Goal: Task Accomplishment & Management: Manage account settings

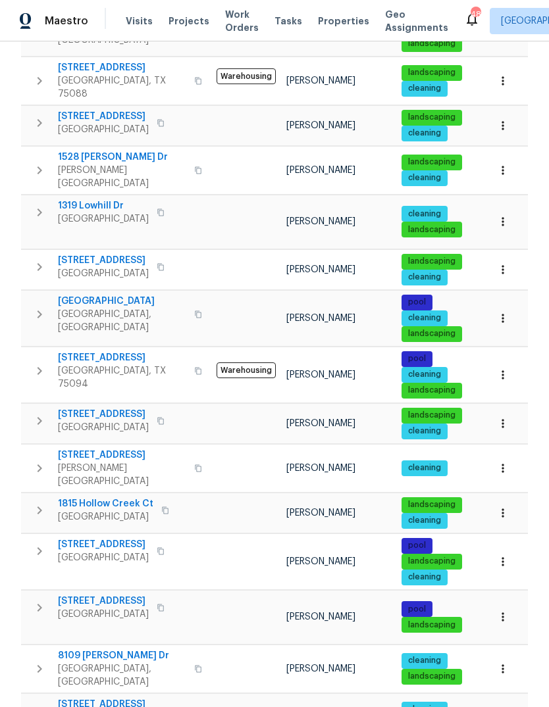
scroll to position [515, 0]
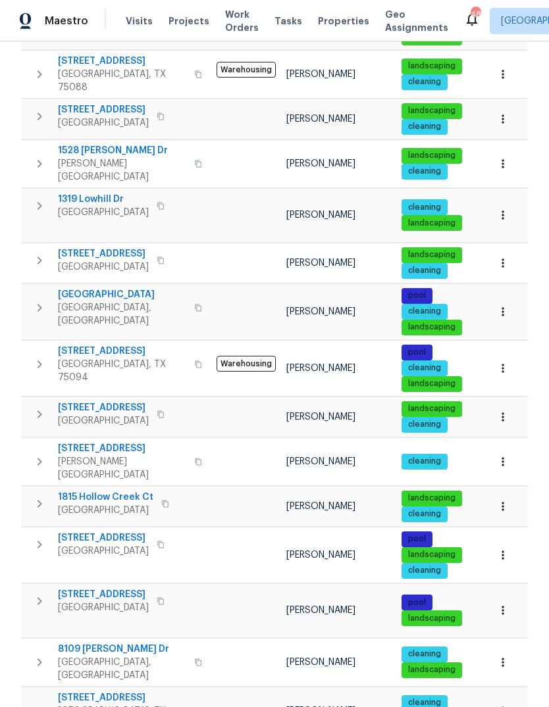
click at [88, 532] on span "[STREET_ADDRESS]" at bounding box center [103, 538] width 91 height 13
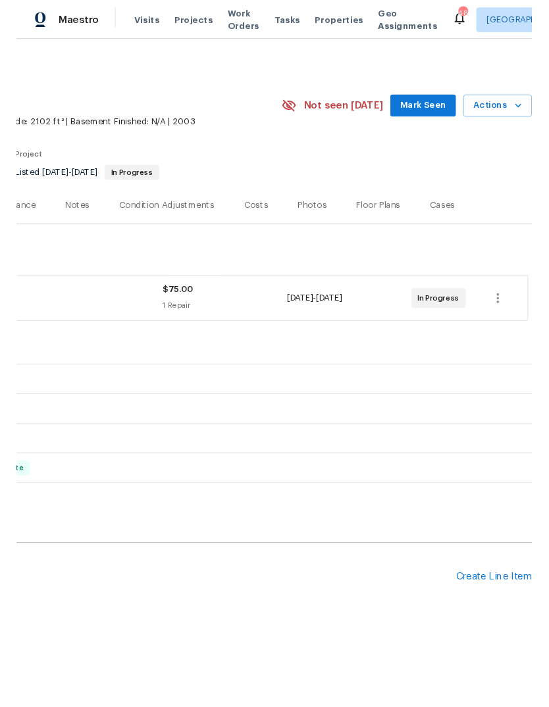
scroll to position [0, 195]
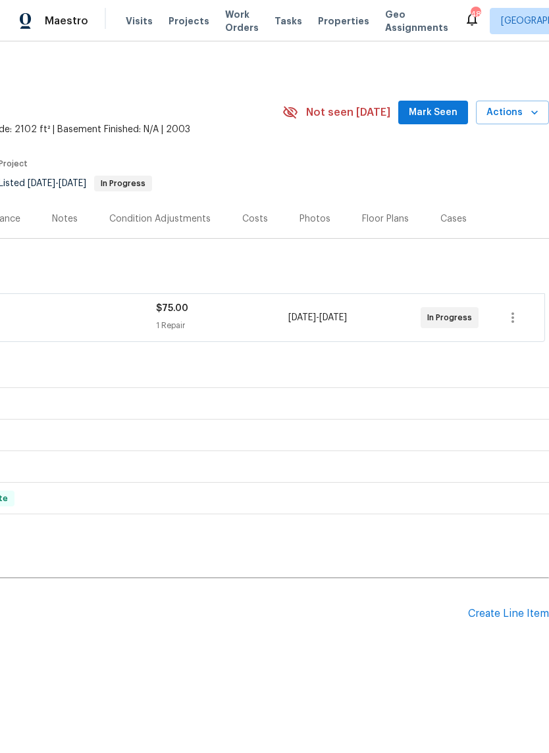
click at [506, 615] on div "Create Line Item" at bounding box center [508, 614] width 81 height 13
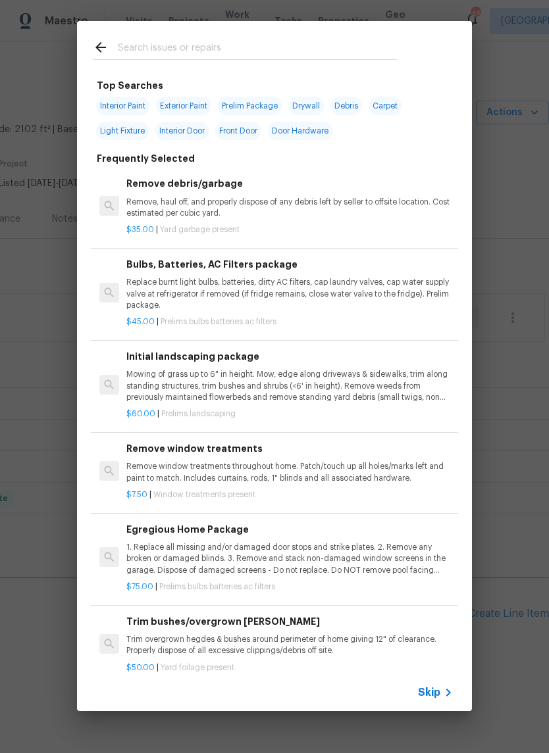
click at [232, 40] on input "text" at bounding box center [257, 49] width 279 height 20
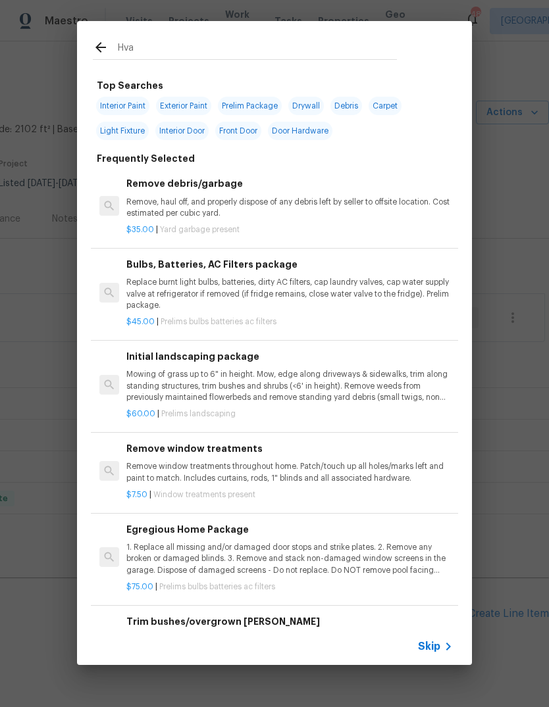
type input "Hvac"
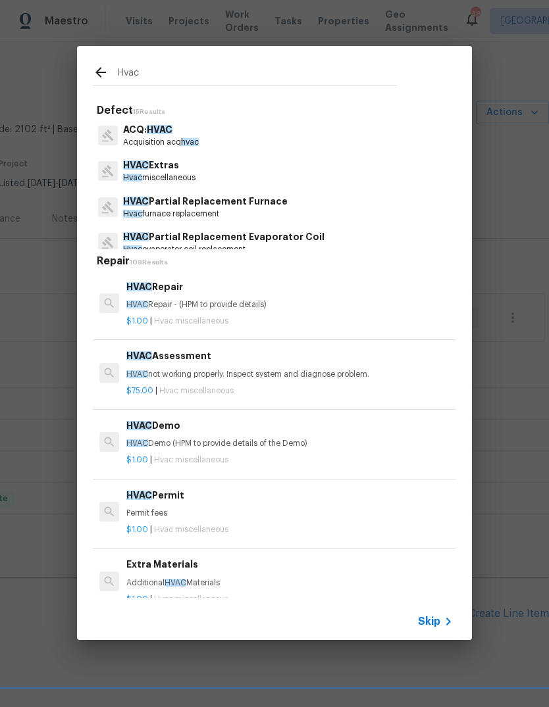
click at [182, 172] on p "HVAC Extras" at bounding box center [159, 166] width 72 height 14
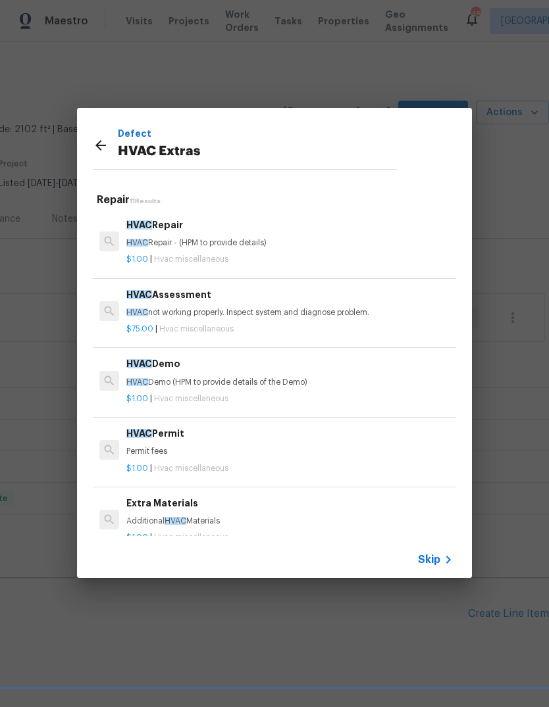
click at [182, 172] on div "Defect HVAC Extras" at bounding box center [245, 145] width 336 height 74
click at [191, 242] on p "HVAC Repair - (HPM to provide details)" at bounding box center [289, 243] width 326 height 11
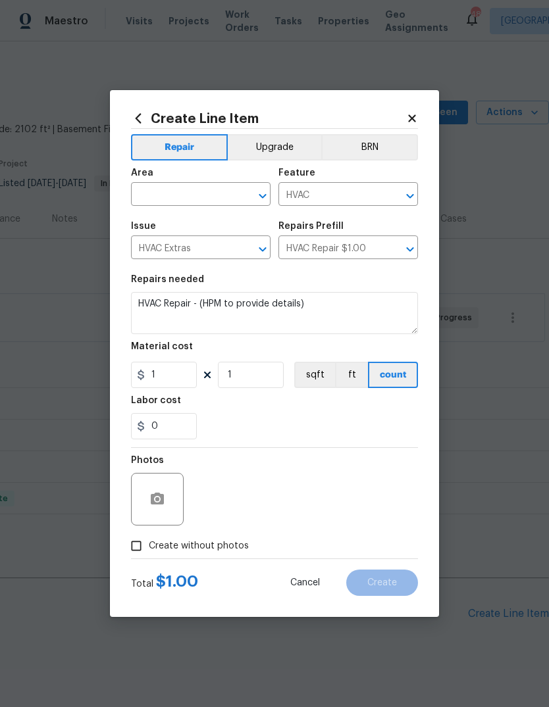
click at [209, 191] on input "text" at bounding box center [182, 196] width 103 height 20
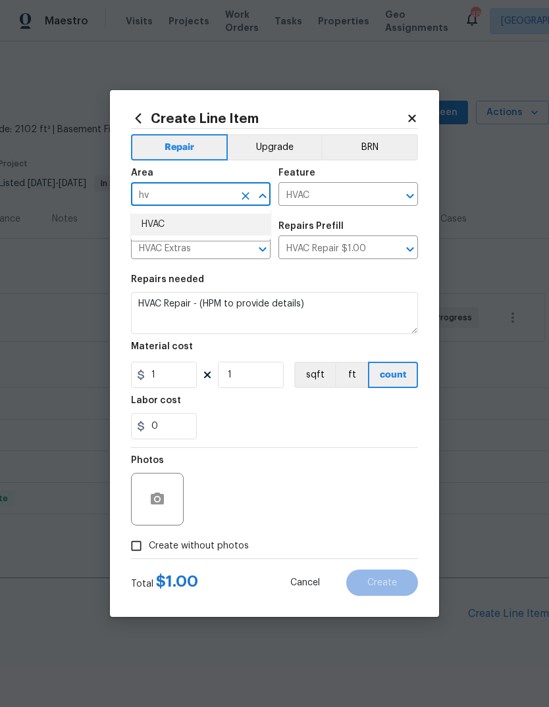
click at [166, 228] on li "HVAC" at bounding box center [200, 225] width 139 height 22
type input "HVAC"
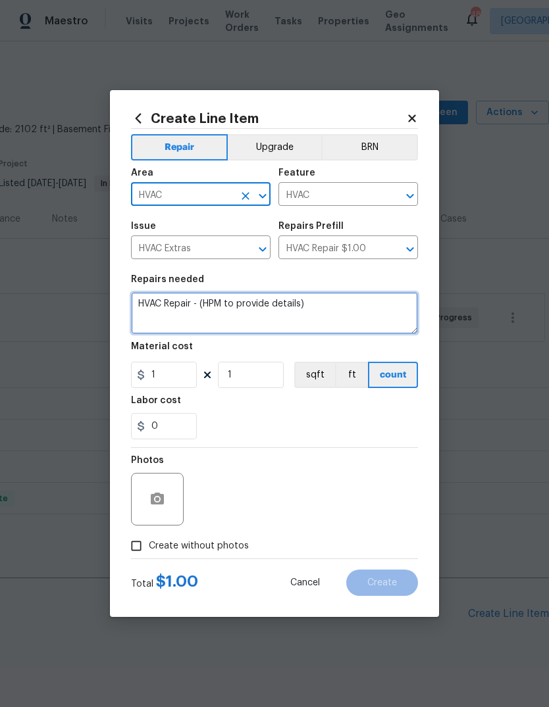
click at [347, 304] on textarea "HVAC Repair - (HPM to provide details)" at bounding box center [274, 313] width 287 height 42
type textarea "HVAC Repair - blowing warm air"
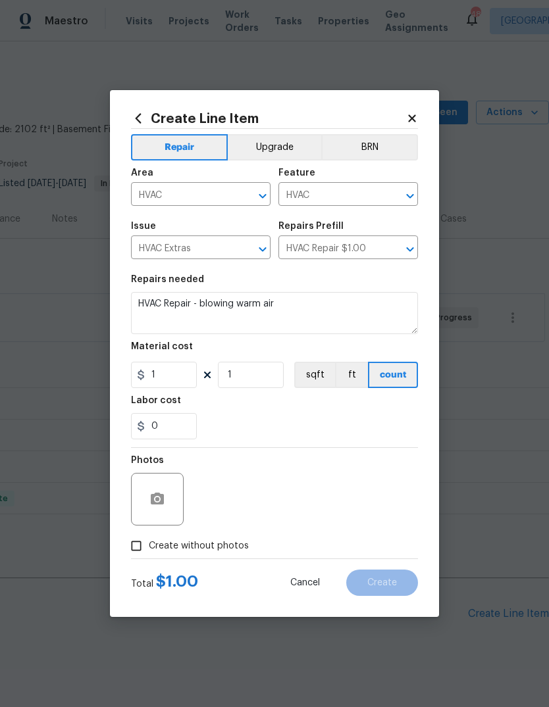
click at [339, 423] on div "0" at bounding box center [274, 426] width 287 height 26
click at [205, 550] on span "Create without photos" at bounding box center [199, 546] width 100 height 14
click at [149, 550] on input "Create without photos" at bounding box center [136, 546] width 25 height 25
checkbox input "true"
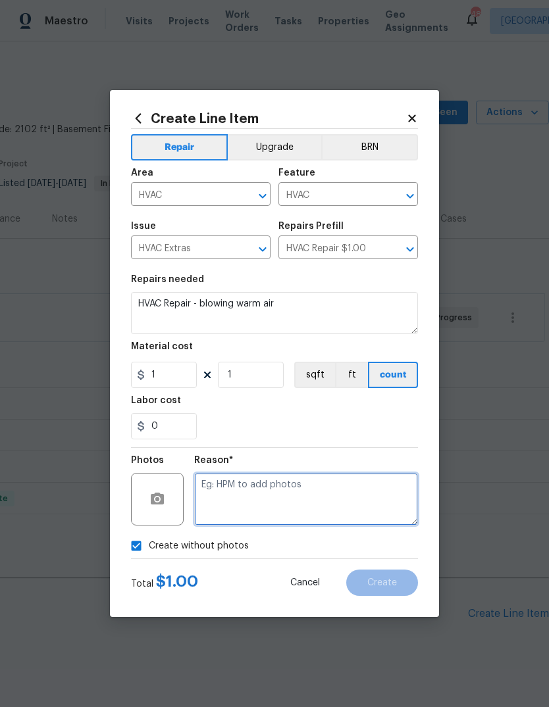
click at [274, 501] on textarea at bounding box center [306, 499] width 224 height 53
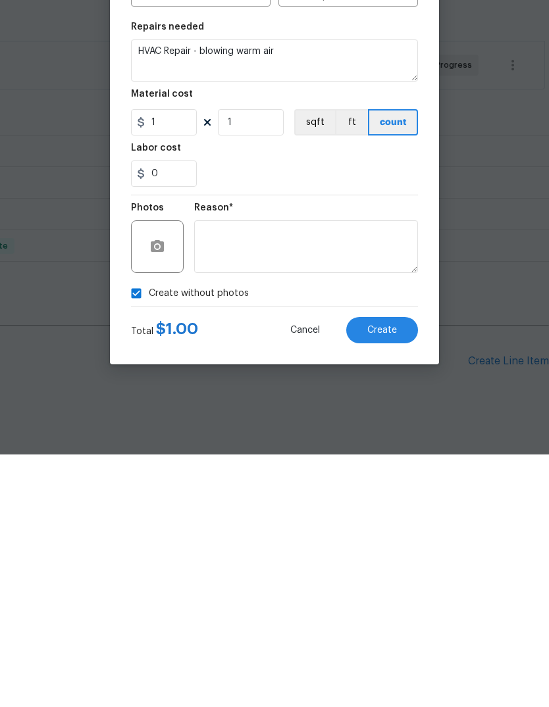
click at [388, 578] on span "Create" at bounding box center [382, 583] width 30 height 10
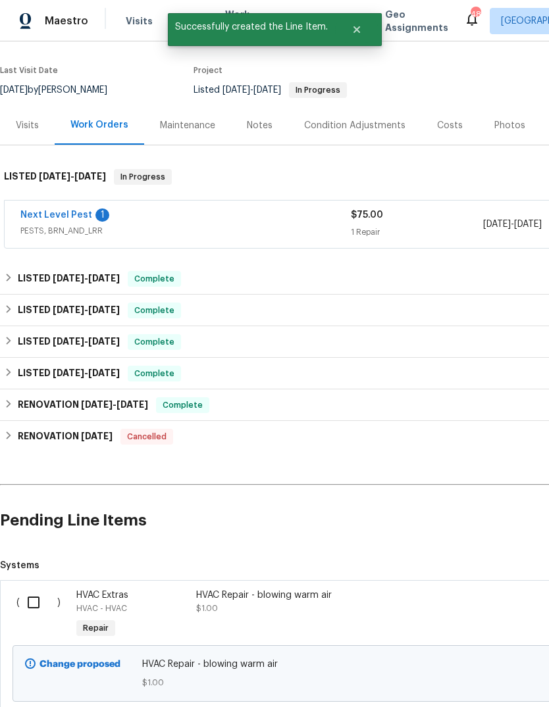
scroll to position [96, 0]
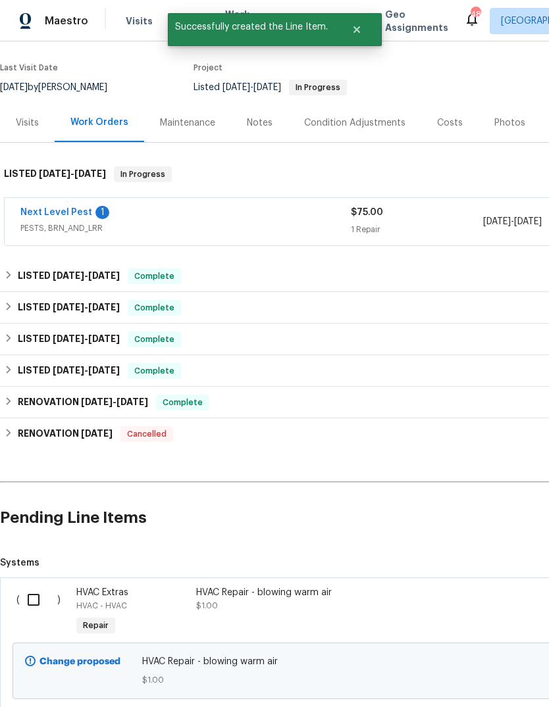
click at [35, 586] on input "checkbox" at bounding box center [39, 600] width 38 height 28
checkbox input "true"
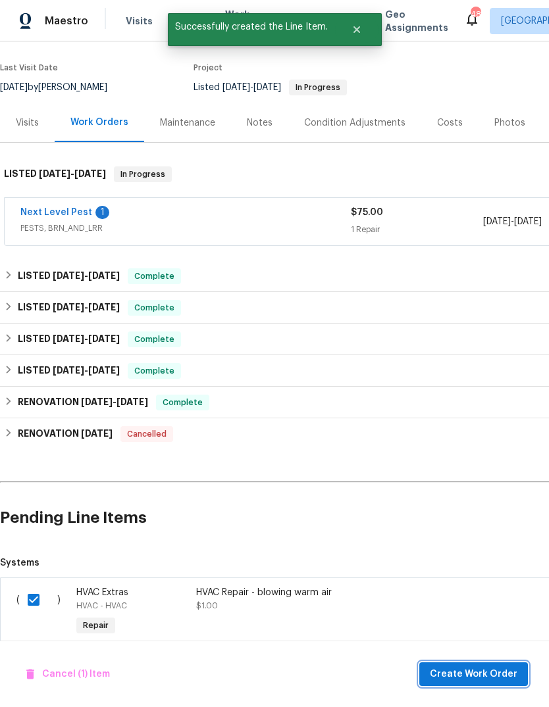
click at [429, 678] on button "Create Work Order" at bounding box center [473, 675] width 109 height 24
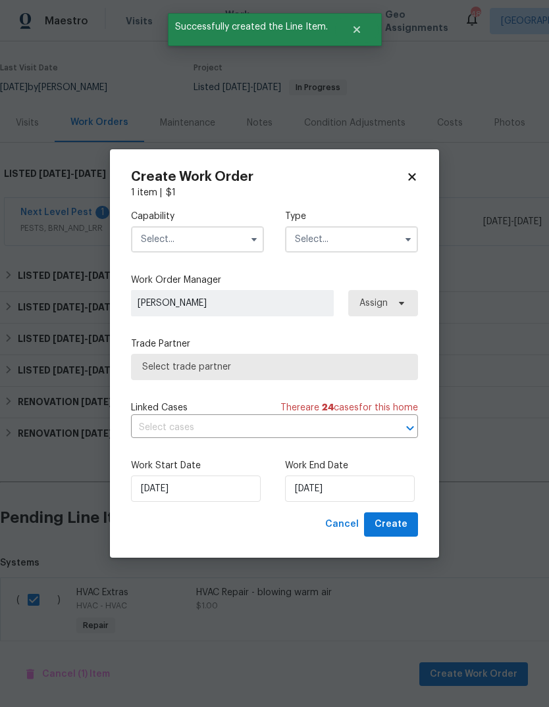
click at [243, 232] on input "text" at bounding box center [197, 239] width 133 height 26
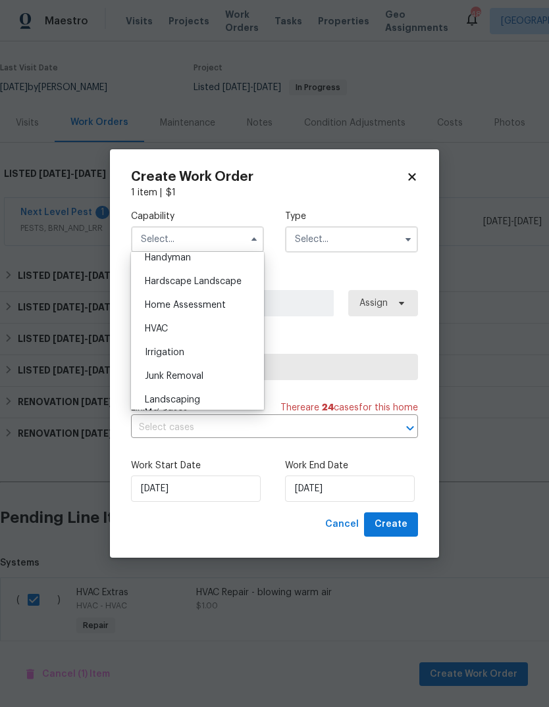
scroll to position [734, 0]
click at [209, 332] on div "HVAC" at bounding box center [197, 328] width 126 height 24
type input "HVAC"
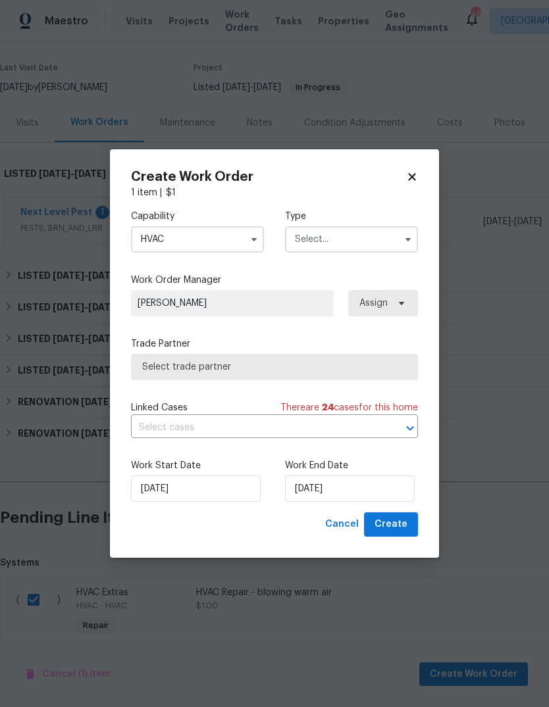
click at [371, 243] on input "text" at bounding box center [351, 239] width 133 height 26
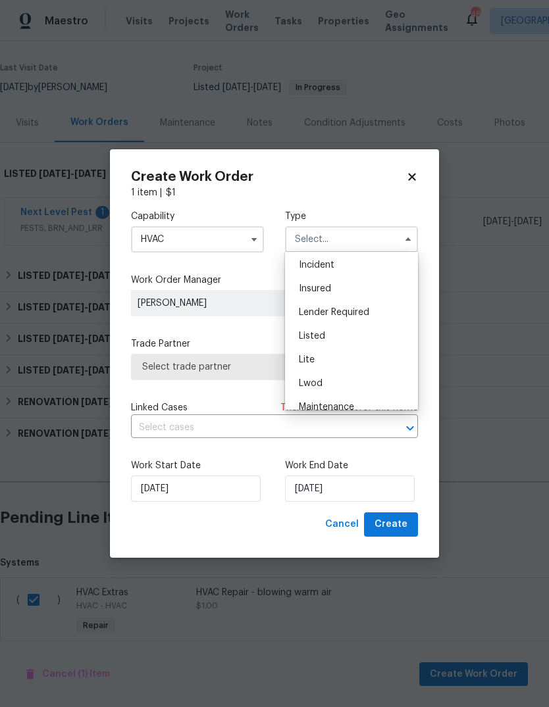
scroll to position [74, 0]
click at [351, 342] on div "Listed" at bounding box center [351, 336] width 126 height 24
type input "Listed"
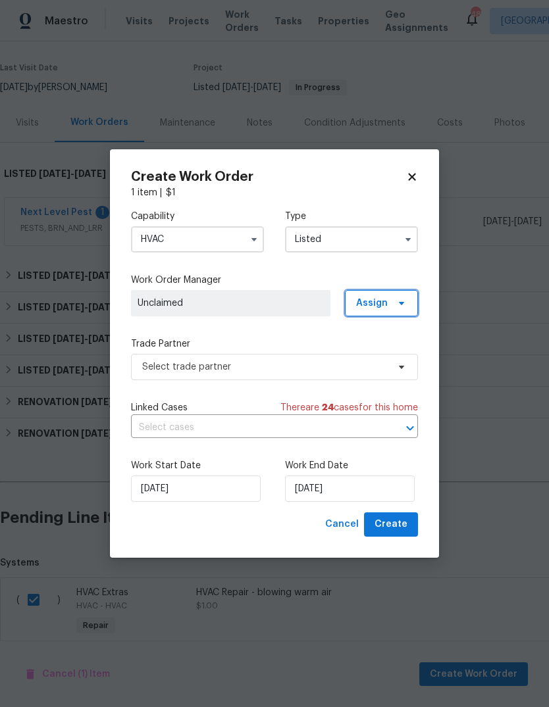
click at [386, 309] on span "Assign" at bounding box center [381, 303] width 73 height 26
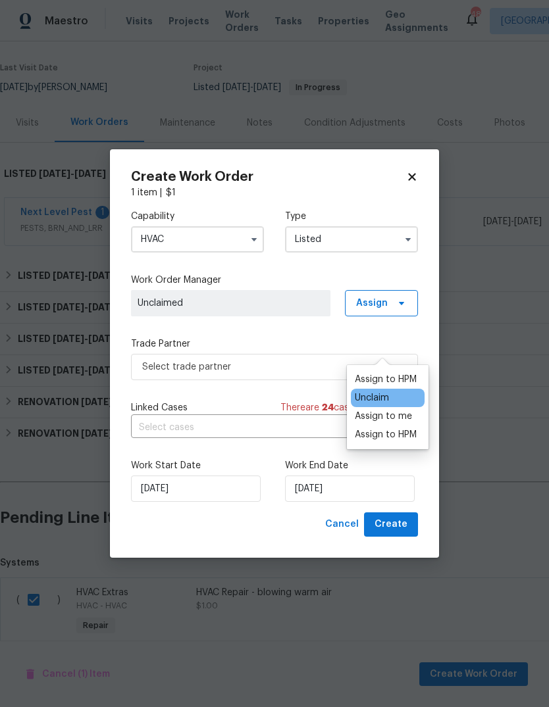
click at [401, 410] on div "Assign to me" at bounding box center [383, 416] width 57 height 13
click at [407, 410] on div "Assign to me" at bounding box center [383, 416] width 57 height 13
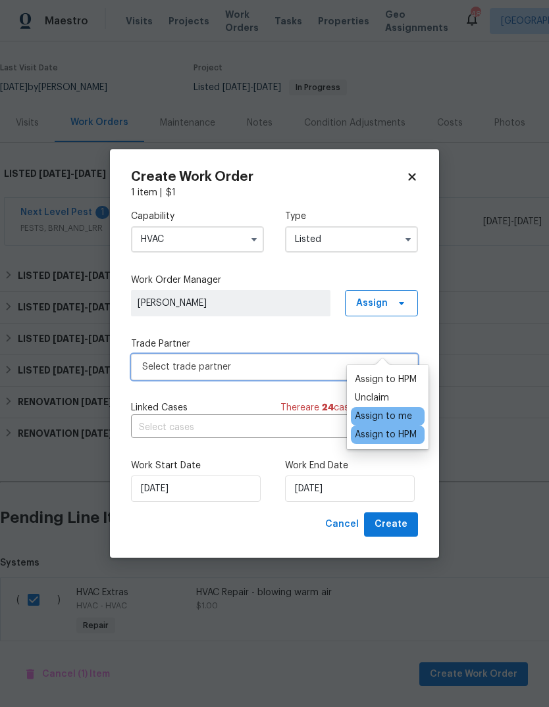
click at [326, 368] on span "Select trade partner" at bounding box center [264, 367] width 245 height 13
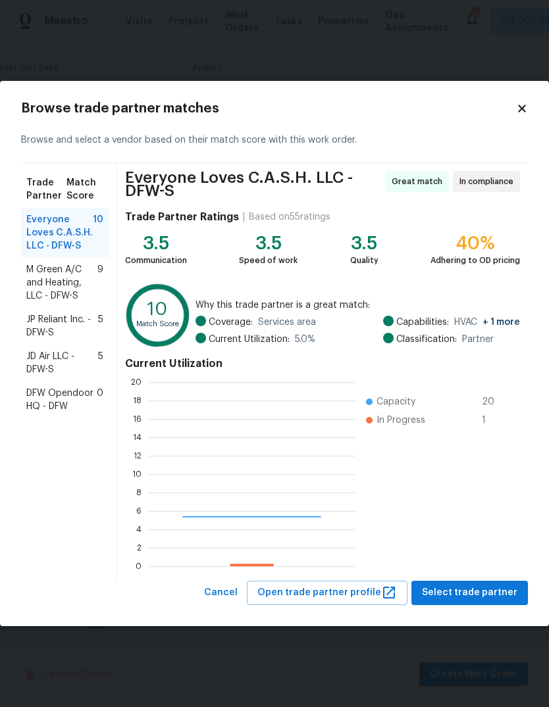
scroll to position [184, 207]
click at [54, 288] on span "M Green A/C and Heating, LLC - DFW-S" at bounding box center [61, 282] width 71 height 39
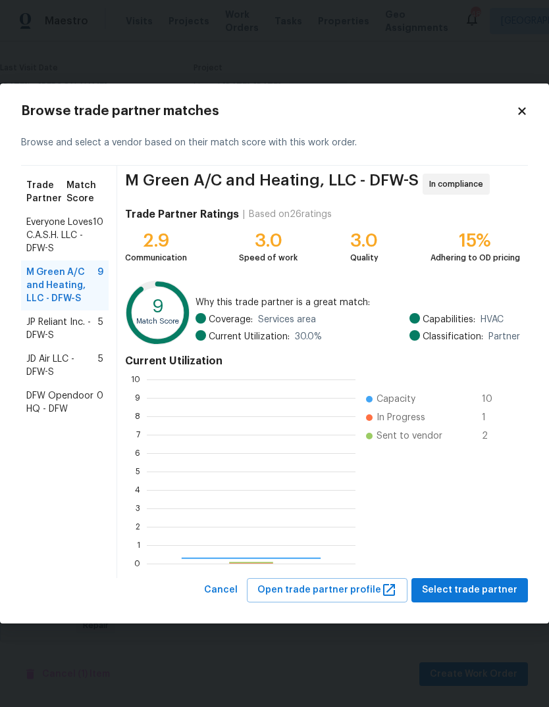
scroll to position [184, 209]
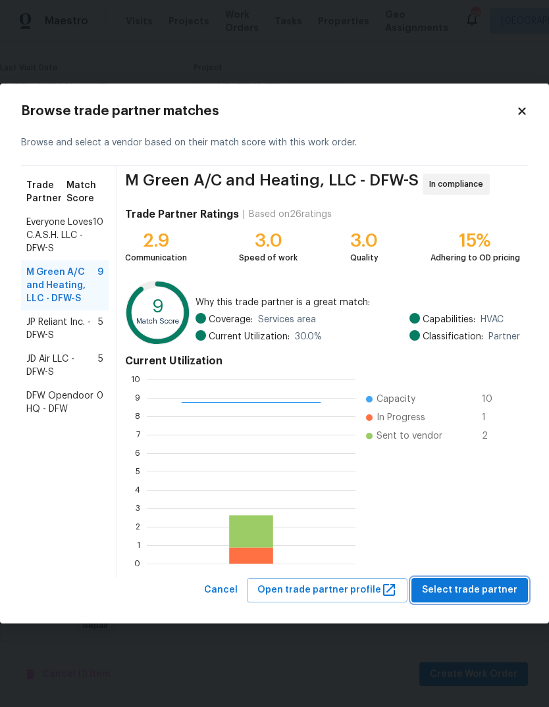
click at [486, 595] on span "Select trade partner" at bounding box center [469, 590] width 95 height 16
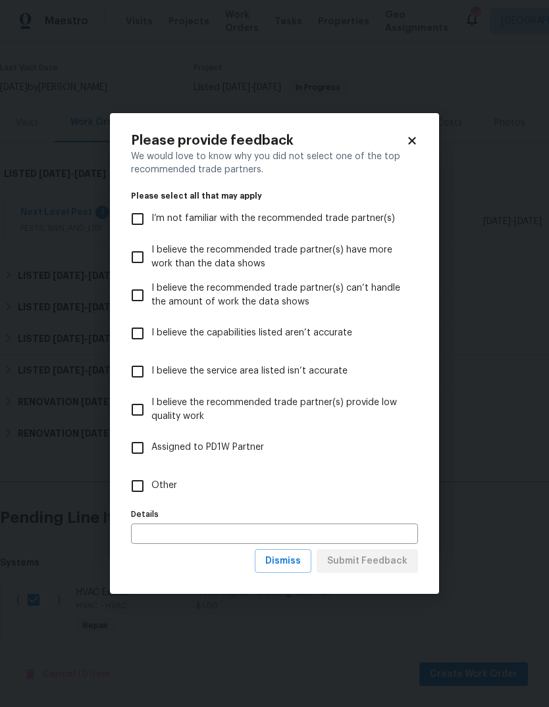
click at [151, 480] on input "Other" at bounding box center [138, 486] width 28 height 28
checkbox input "true"
click at [191, 532] on input "text" at bounding box center [274, 534] width 287 height 20
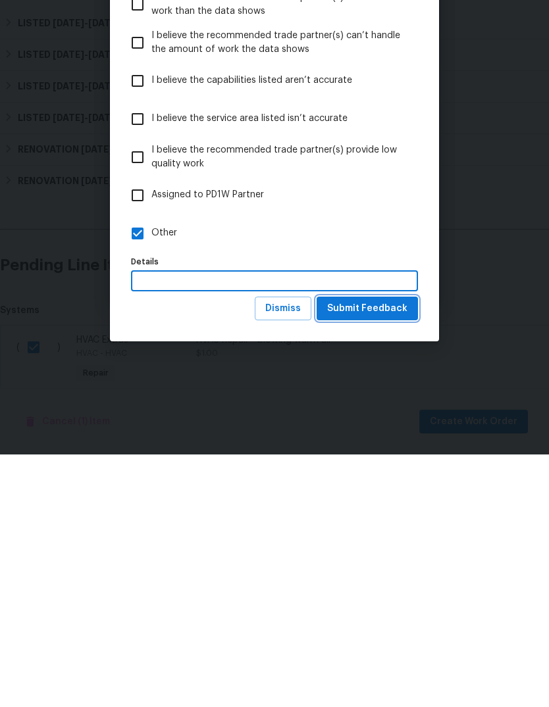
click at [366, 553] on span "Submit Feedback" at bounding box center [367, 561] width 80 height 16
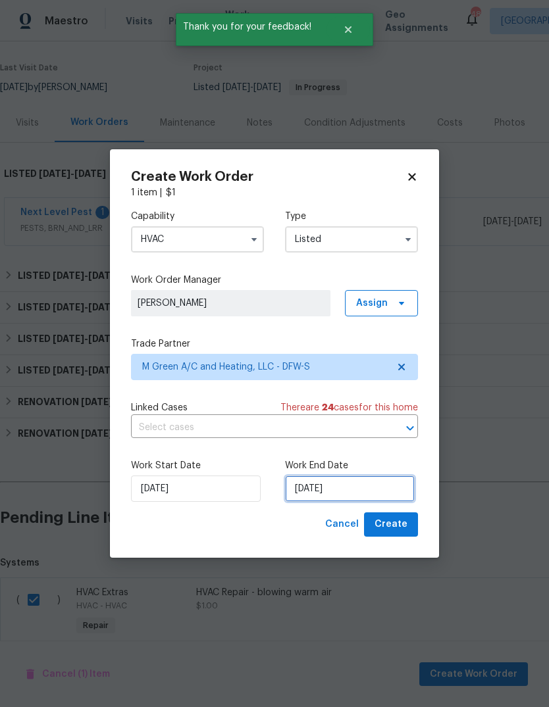
click at [359, 479] on input "[DATE]" at bounding box center [350, 489] width 130 height 26
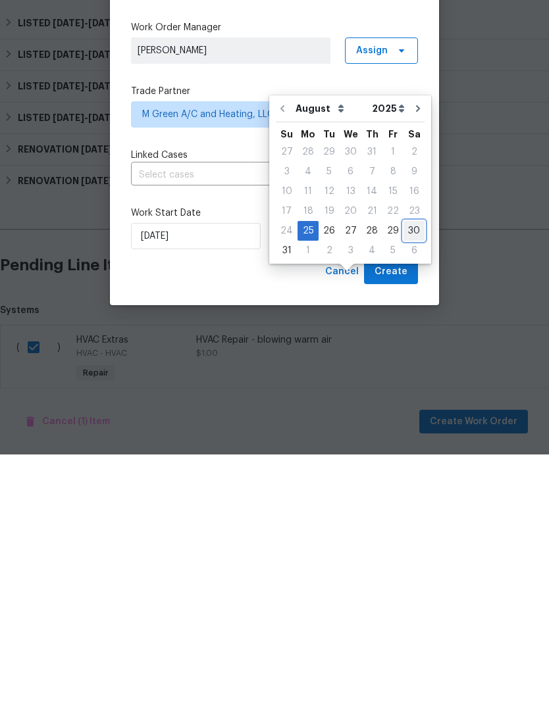
click at [403, 474] on div "30" at bounding box center [413, 483] width 21 height 18
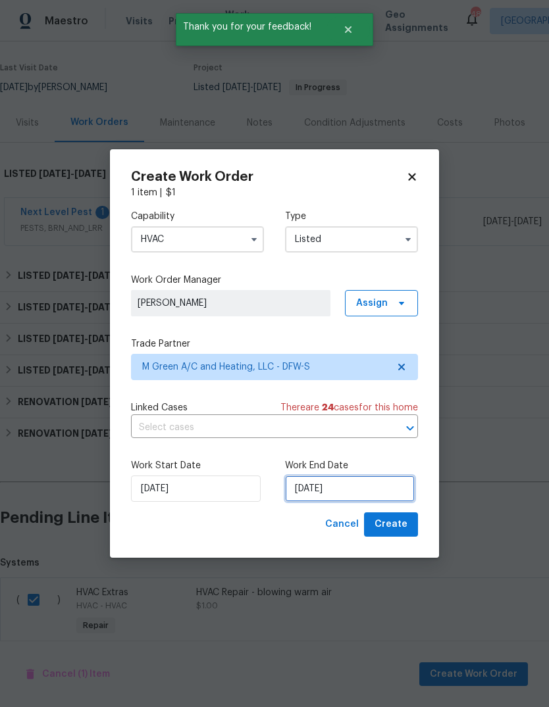
click at [371, 488] on input "[DATE]" at bounding box center [350, 489] width 130 height 26
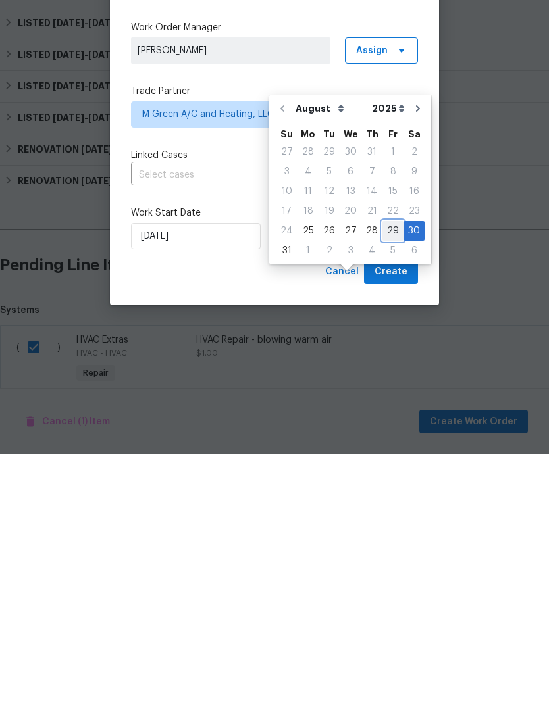
click at [388, 474] on div "29" at bounding box center [392, 483] width 21 height 18
type input "[DATE]"
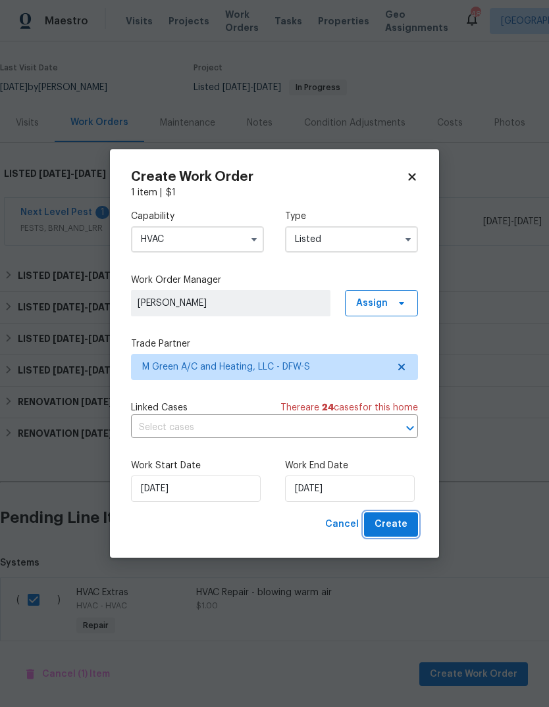
click at [397, 524] on span "Create" at bounding box center [390, 524] width 33 height 16
checkbox input "false"
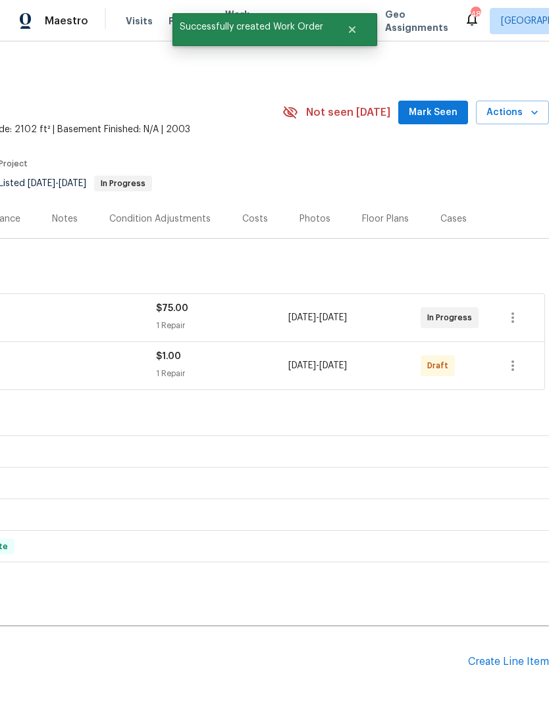
scroll to position [0, 195]
click at [485, 656] on div "Create Line Item" at bounding box center [508, 662] width 81 height 13
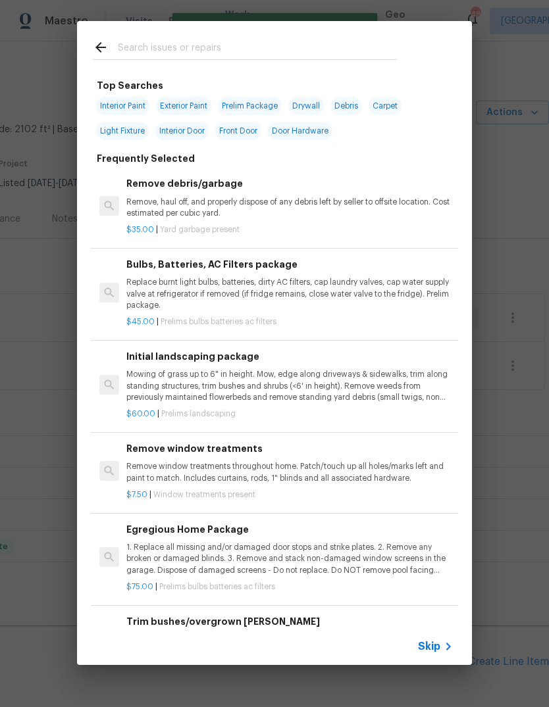
click at [205, 43] on input "text" at bounding box center [257, 49] width 279 height 20
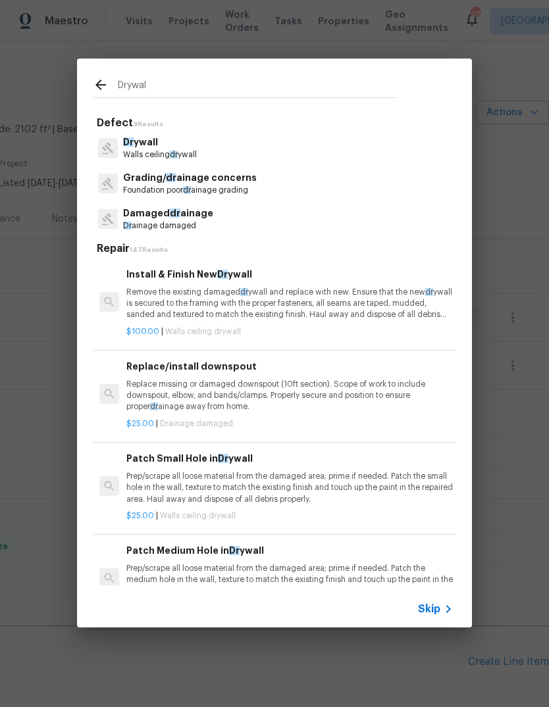
type input "Drywall"
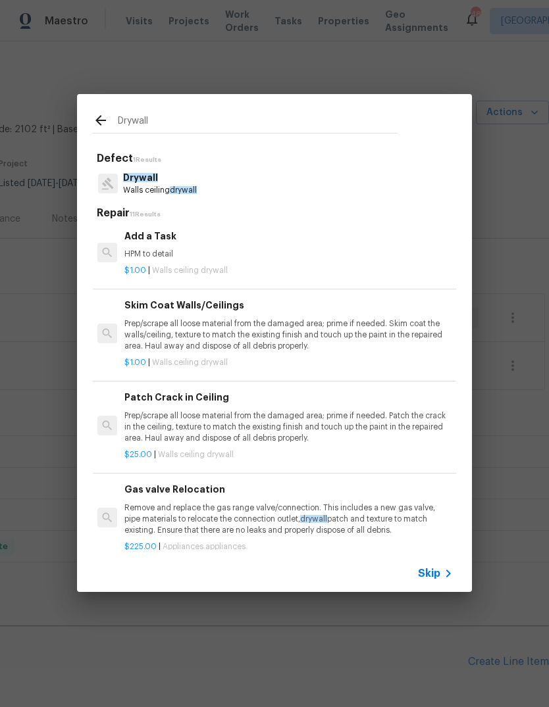
scroll to position [469, 2]
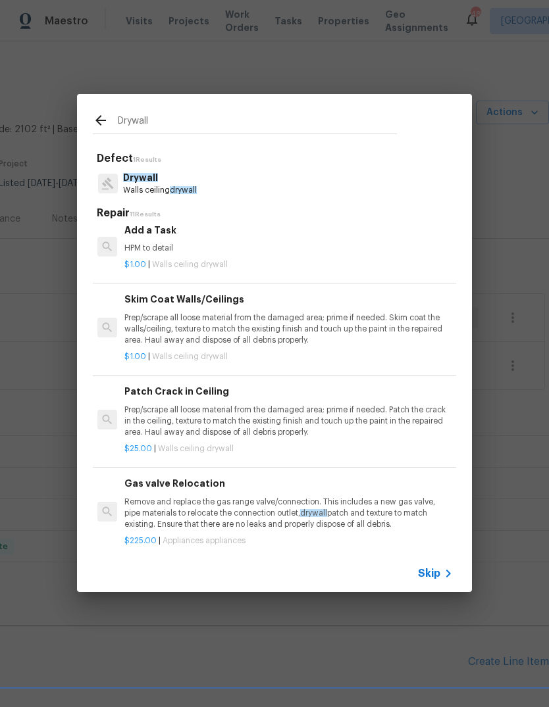
click at [272, 408] on p "Prep/scrape all loose material from the damaged area; prime if needed. Patch th…" at bounding box center [287, 422] width 326 height 34
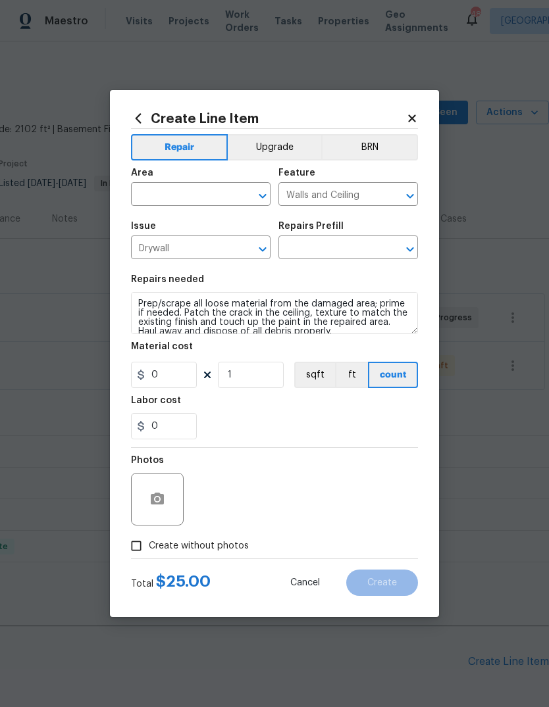
type input "Patch Crack in Ceiling $25.00"
type input "25"
click at [199, 196] on input "text" at bounding box center [182, 196] width 103 height 20
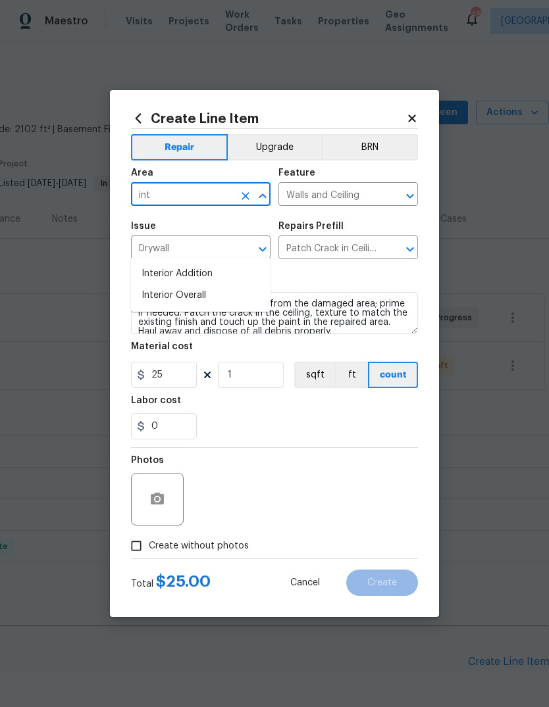
click at [219, 285] on li "Interior Overall" at bounding box center [200, 296] width 139 height 22
type input "Interior Overall"
click at [219, 251] on input "Drywall" at bounding box center [182, 249] width 103 height 20
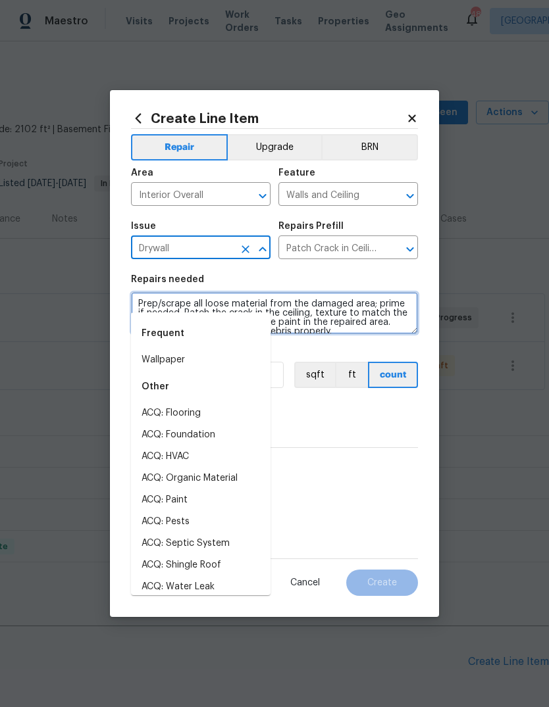
click at [356, 332] on textarea "Prep/scrape all loose material from the damaged area; prime if needed. Patch th…" at bounding box center [274, 313] width 287 height 42
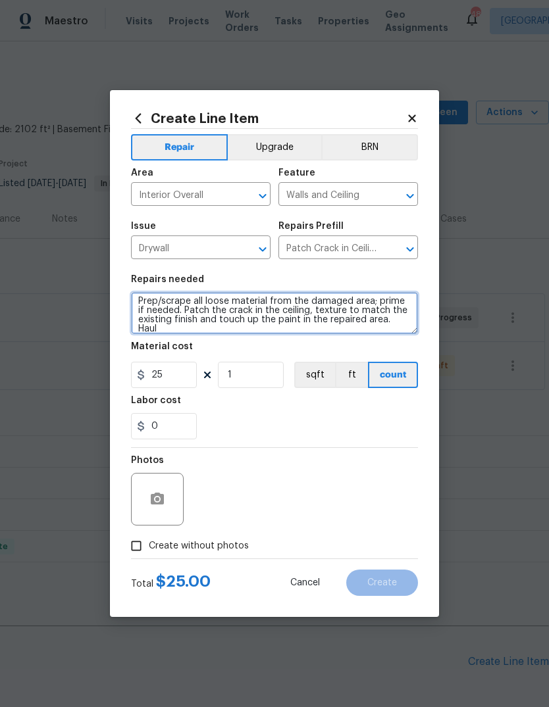
scroll to position [0, 0]
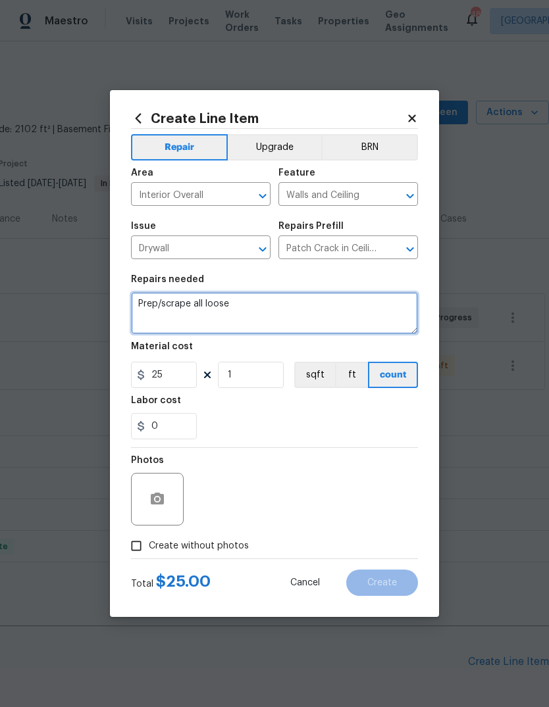
type textarea "Prep/scrape"
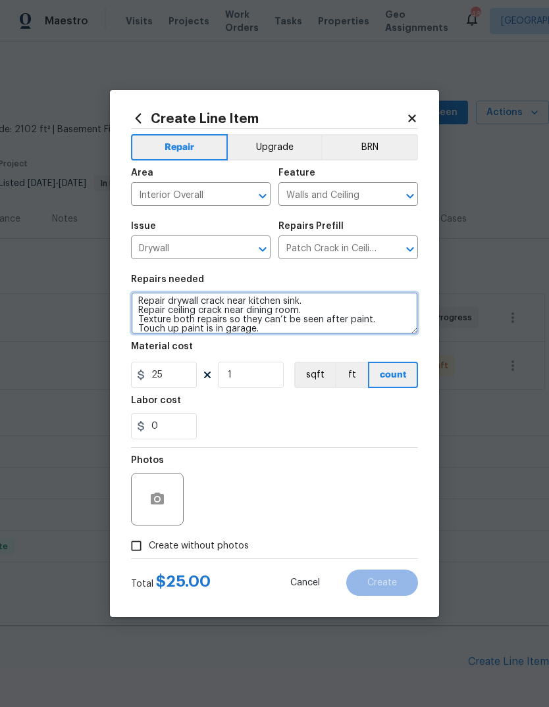
type textarea "Repair drywall crack near kitchen sink. Repair ceiling crack near dining room. …"
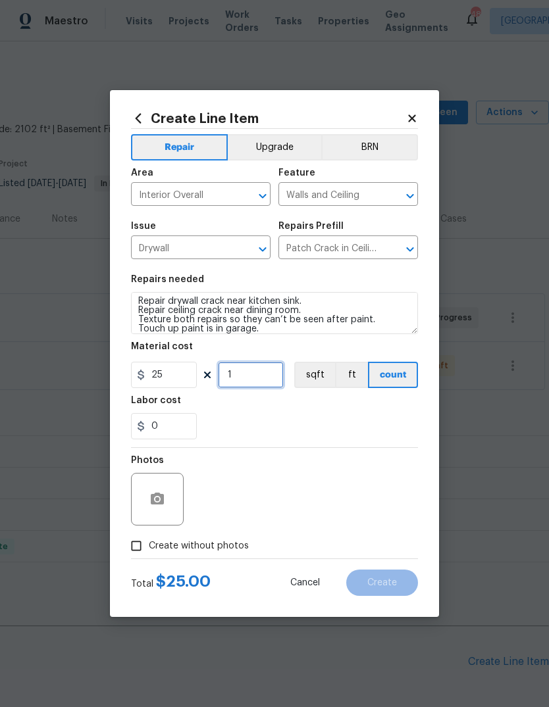
click at [270, 374] on input "1" at bounding box center [251, 375] width 66 height 26
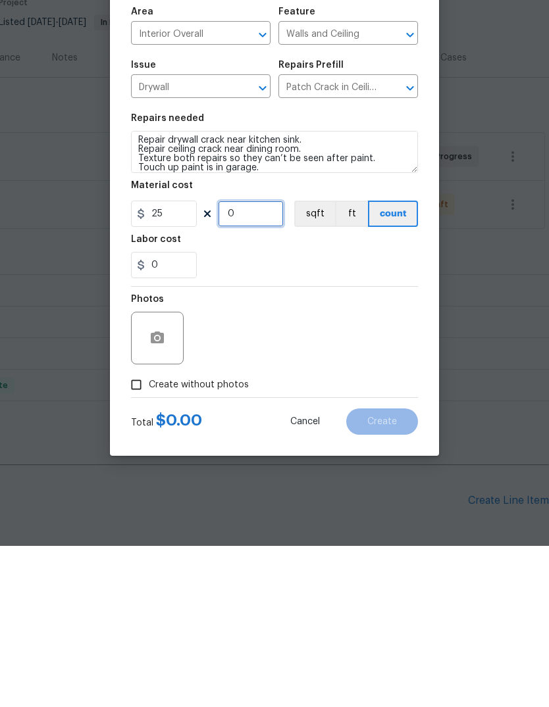
type input "7"
click at [155, 493] on icon "button" at bounding box center [157, 499] width 13 height 12
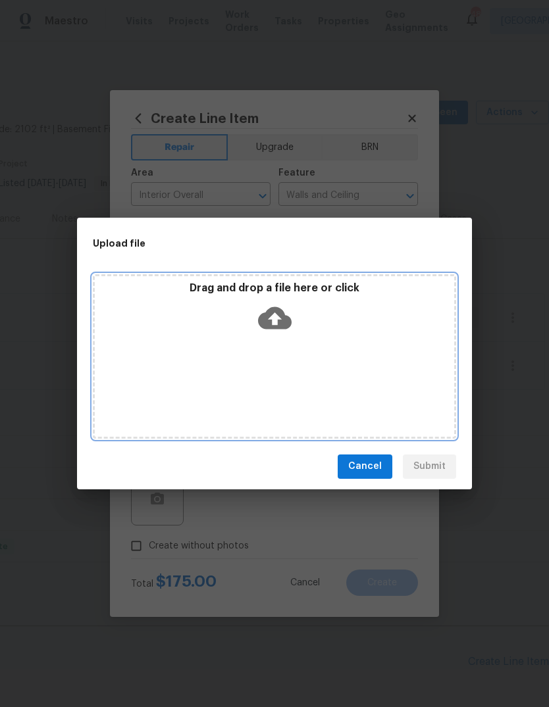
click at [274, 320] on icon at bounding box center [275, 318] width 34 height 34
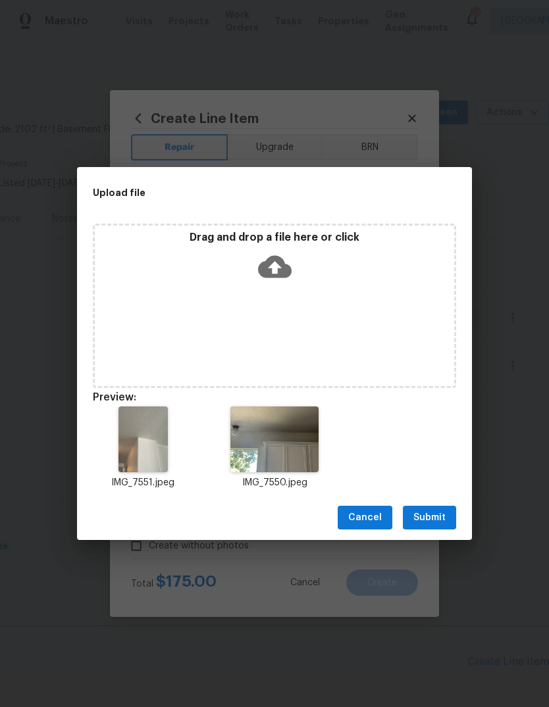
click at [438, 522] on span "Submit" at bounding box center [429, 518] width 32 height 16
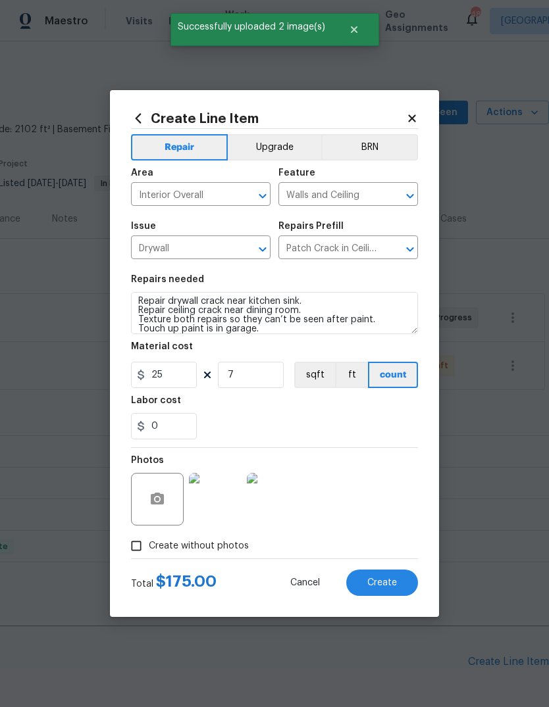
click at [383, 580] on span "Create" at bounding box center [382, 583] width 30 height 10
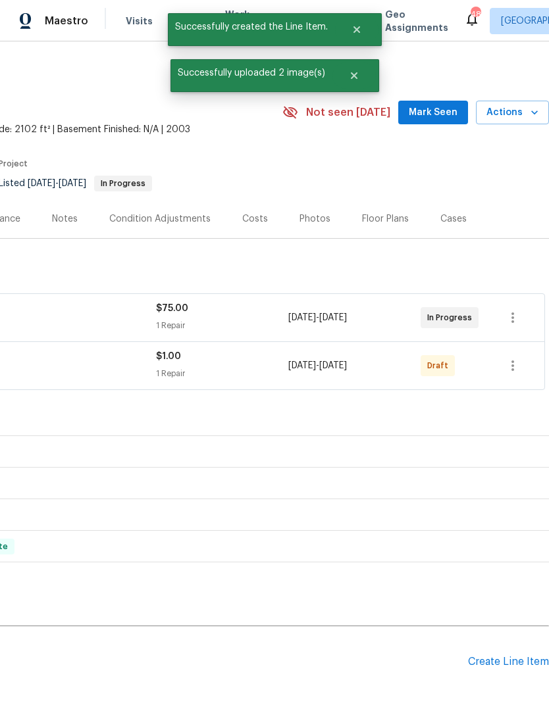
click at [493, 656] on div "Create Line Item" at bounding box center [508, 662] width 81 height 13
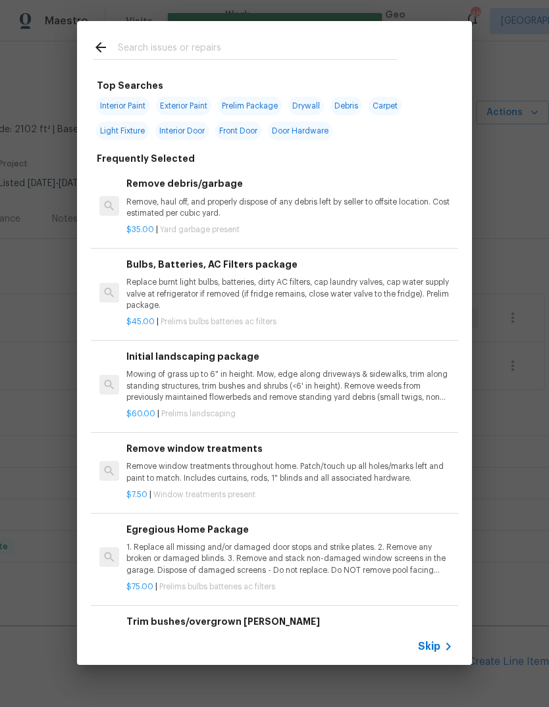
click at [211, 39] on input "text" at bounding box center [257, 49] width 279 height 20
type input "Toilet"
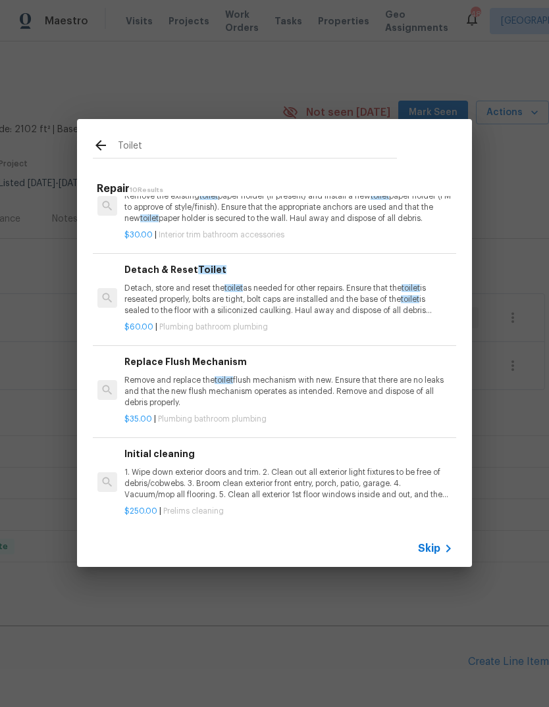
scroll to position [543, 2]
click at [338, 397] on p "Remove and replace the toilet flush mechanism with new. Ensure that there are n…" at bounding box center [287, 393] width 326 height 34
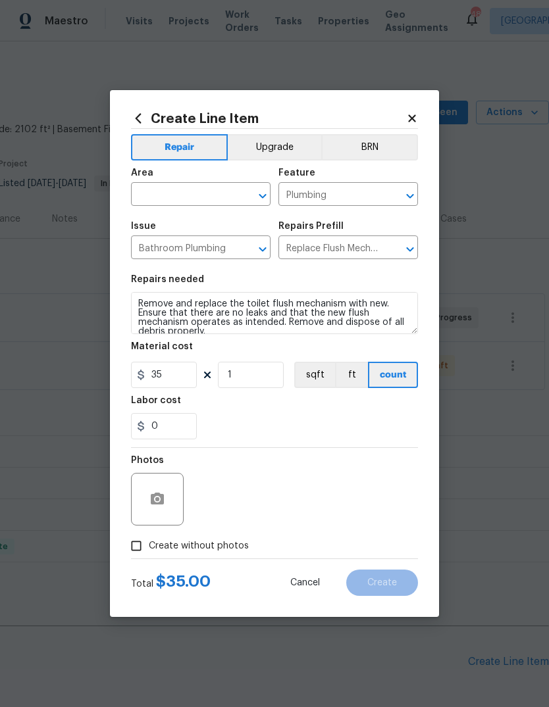
click at [208, 191] on input "text" at bounding box center [182, 196] width 103 height 20
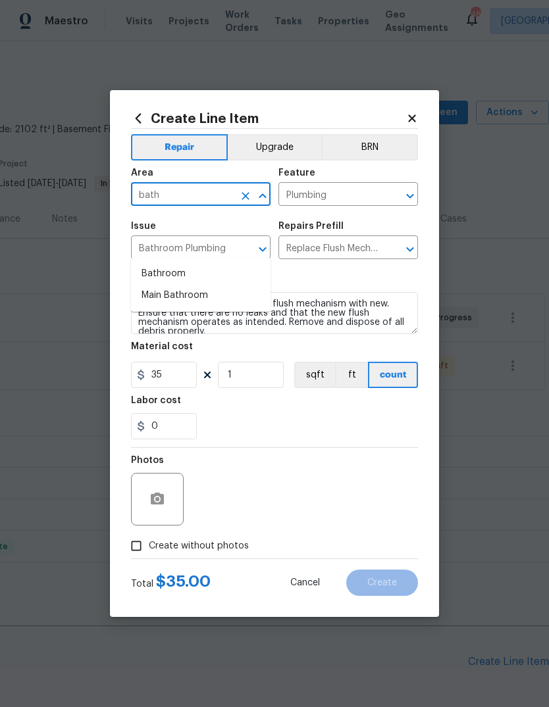
click at [181, 263] on li "Bathroom" at bounding box center [200, 274] width 139 height 22
type input "Bathroom"
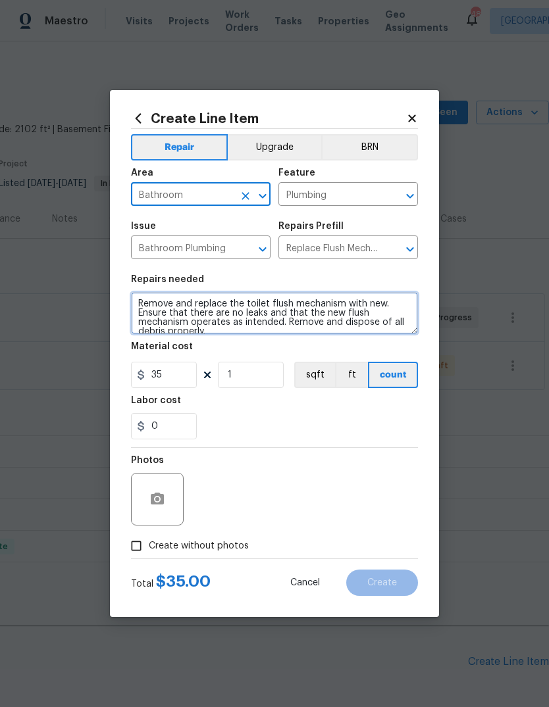
click at [230, 328] on textarea "Remove and replace the toilet flush mechanism with new. Ensure that there are n…" at bounding box center [274, 313] width 287 height 42
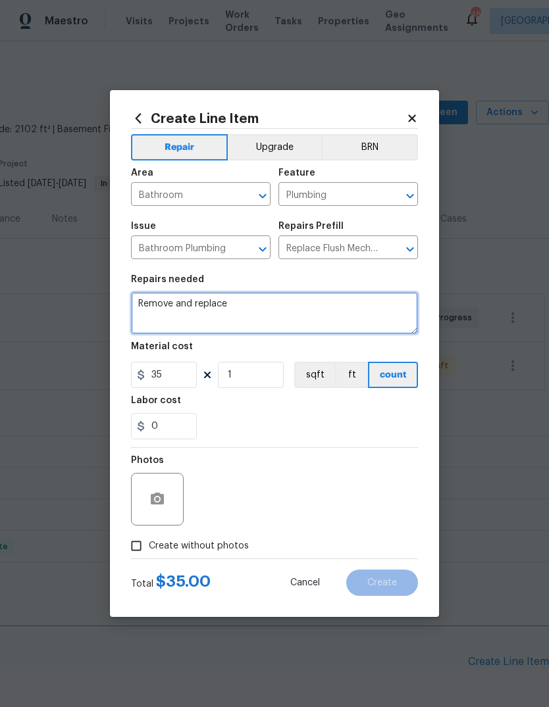
type textarea "Remove and"
type textarea "Replace tank components in toilet in the hall bathroom. The toilet runs."
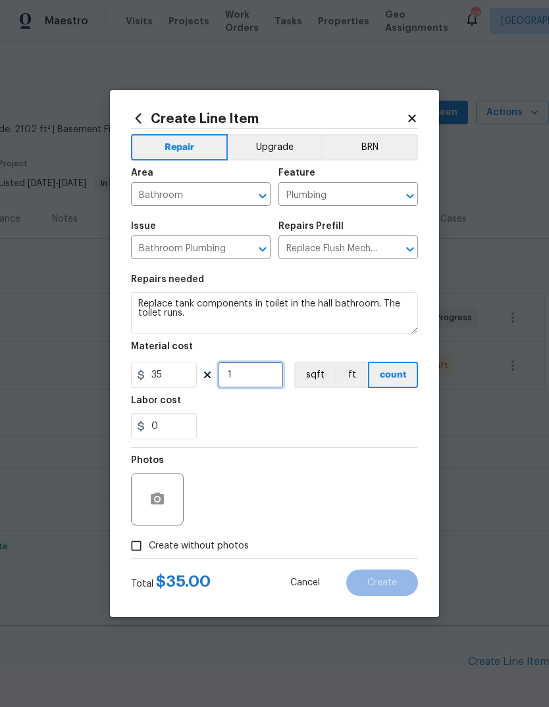
click at [264, 374] on input "1" at bounding box center [251, 375] width 66 height 26
type input "2"
click at [288, 436] on div "0" at bounding box center [274, 426] width 287 height 26
click at [159, 501] on circle "button" at bounding box center [157, 499] width 4 height 4
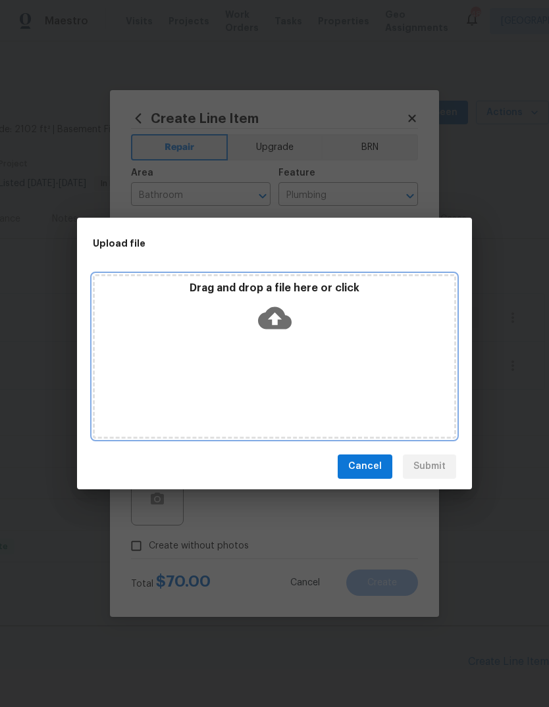
click at [282, 322] on icon at bounding box center [275, 318] width 34 height 22
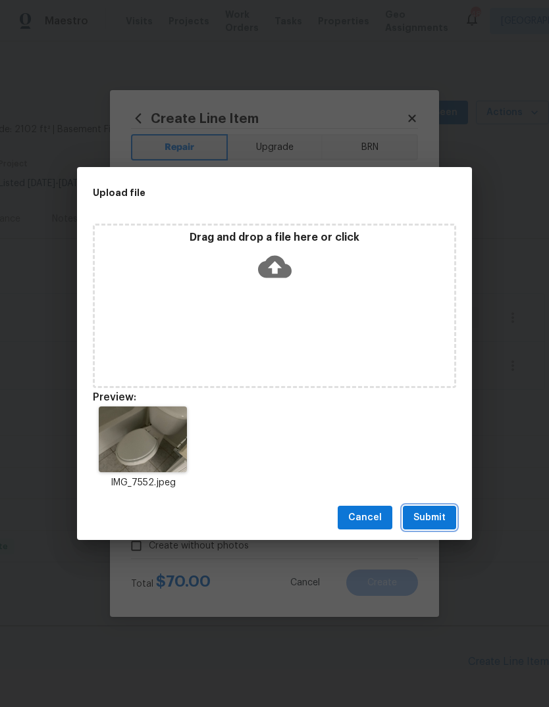
click at [441, 507] on button "Submit" at bounding box center [429, 518] width 53 height 24
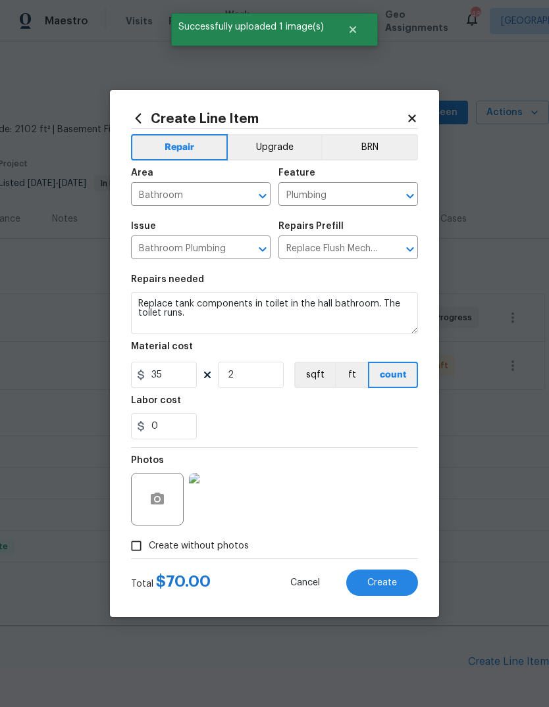
click at [380, 584] on span "Create" at bounding box center [382, 583] width 30 height 10
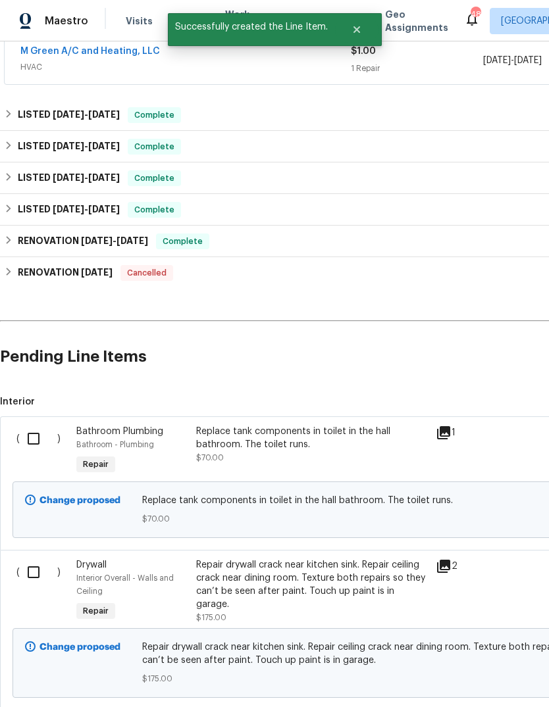
scroll to position [306, 0]
click at [34, 443] on input "checkbox" at bounding box center [39, 438] width 38 height 28
checkbox input "true"
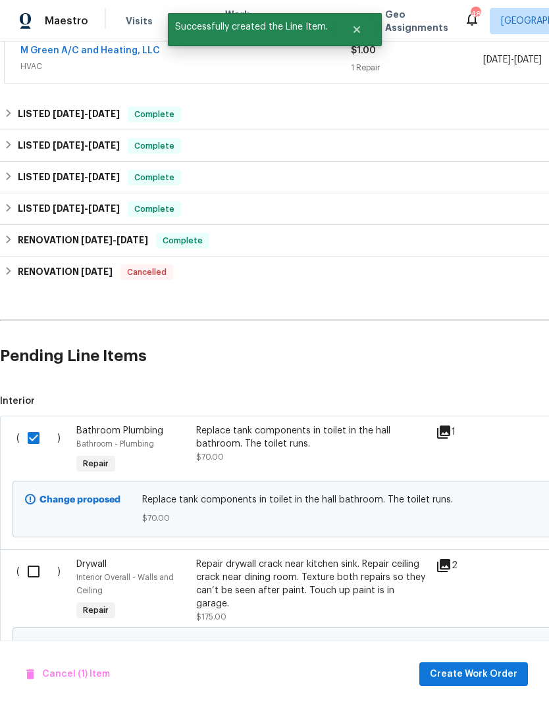
click at [41, 570] on input "checkbox" at bounding box center [39, 572] width 38 height 28
checkbox input "true"
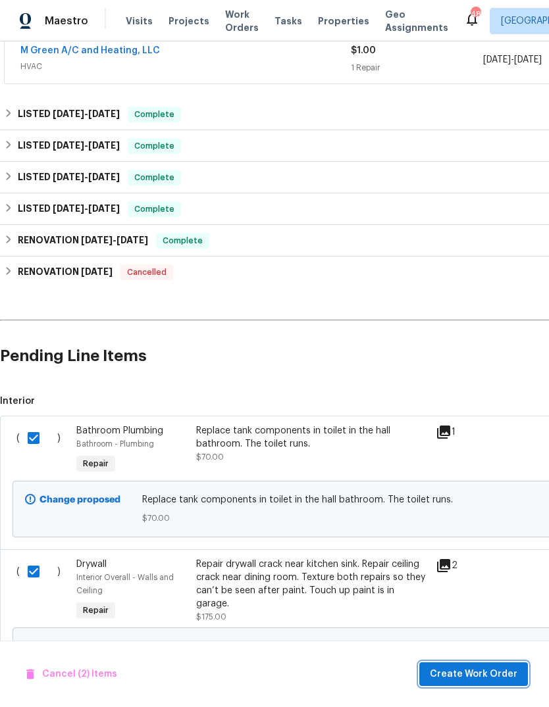
click at [436, 670] on span "Create Work Order" at bounding box center [474, 674] width 88 height 16
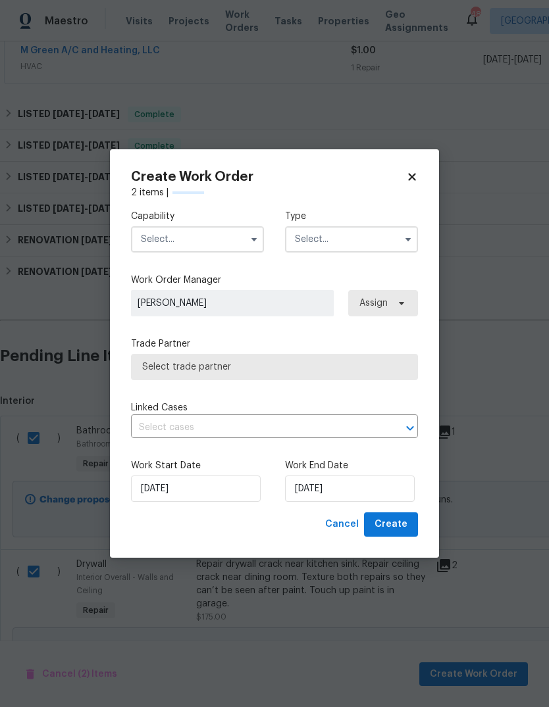
checkbox input "false"
click at [235, 243] on input "text" at bounding box center [197, 239] width 133 height 26
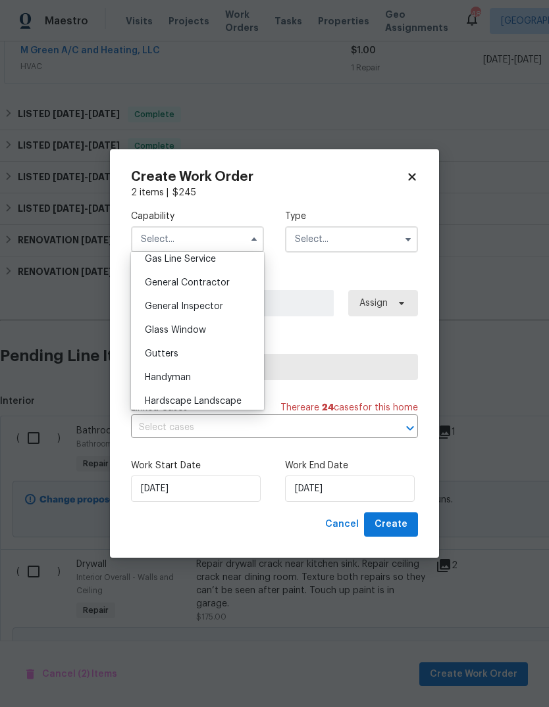
scroll to position [615, 0]
click at [207, 379] on div "Handyman" at bounding box center [197, 376] width 126 height 24
type input "Handyman"
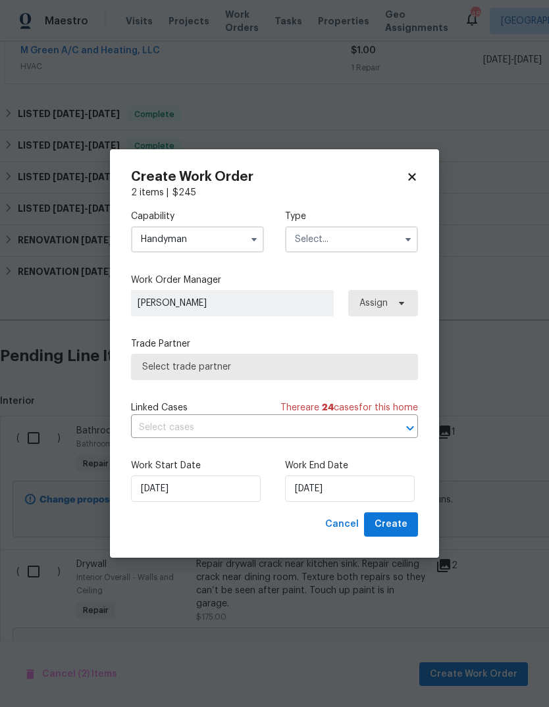
click at [386, 239] on input "text" at bounding box center [351, 239] width 133 height 26
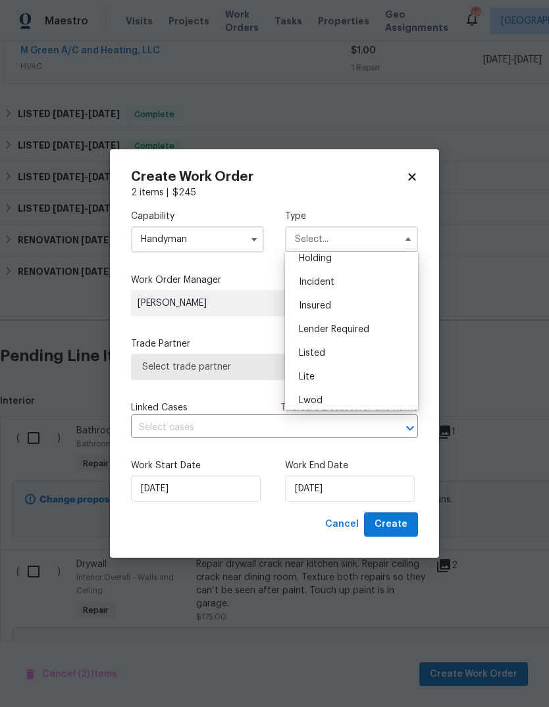
scroll to position [57, 0]
click at [339, 358] on div "Listed" at bounding box center [351, 353] width 126 height 24
type input "Listed"
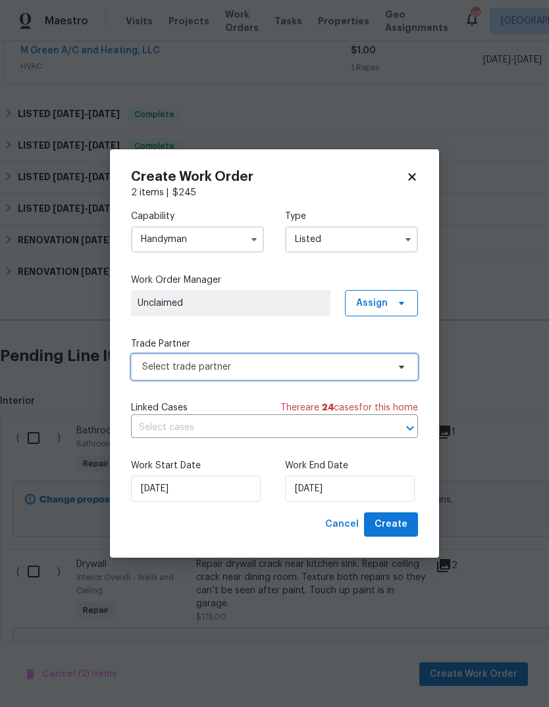
click at [396, 369] on icon at bounding box center [401, 367] width 11 height 11
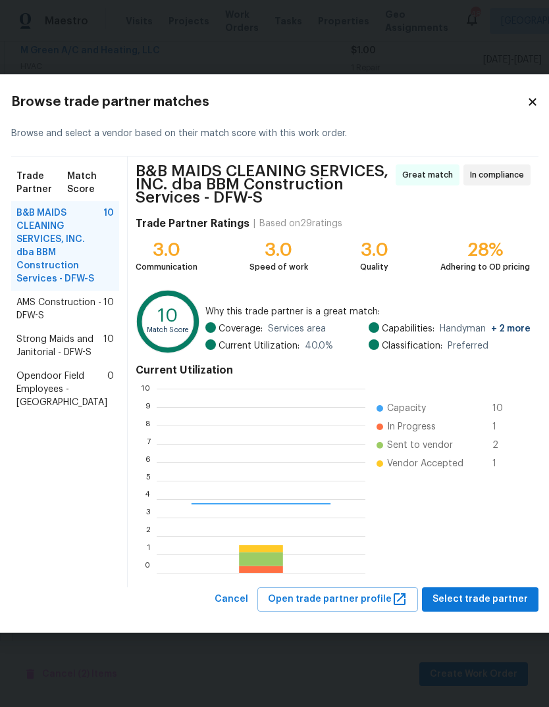
scroll to position [184, 209]
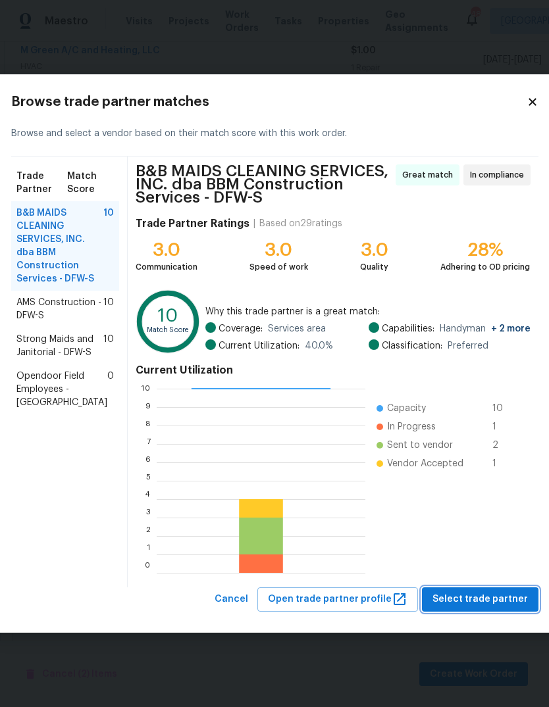
click at [461, 599] on span "Select trade partner" at bounding box center [479, 599] width 95 height 16
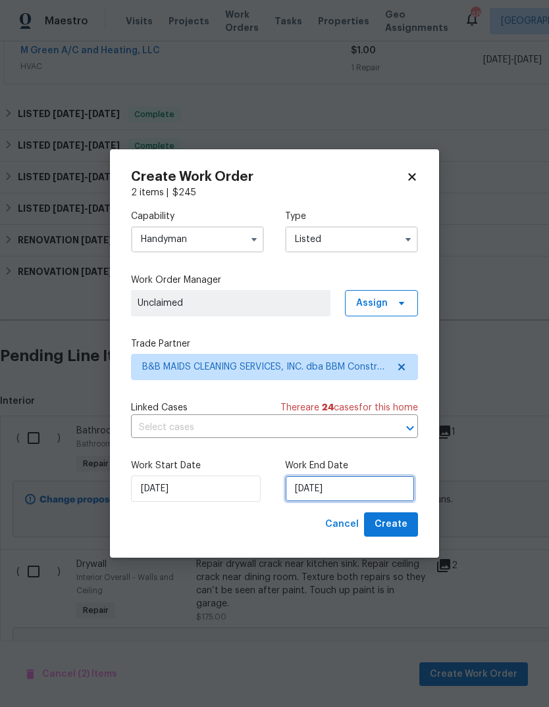
click at [386, 490] on input "[DATE]" at bounding box center [350, 489] width 130 height 26
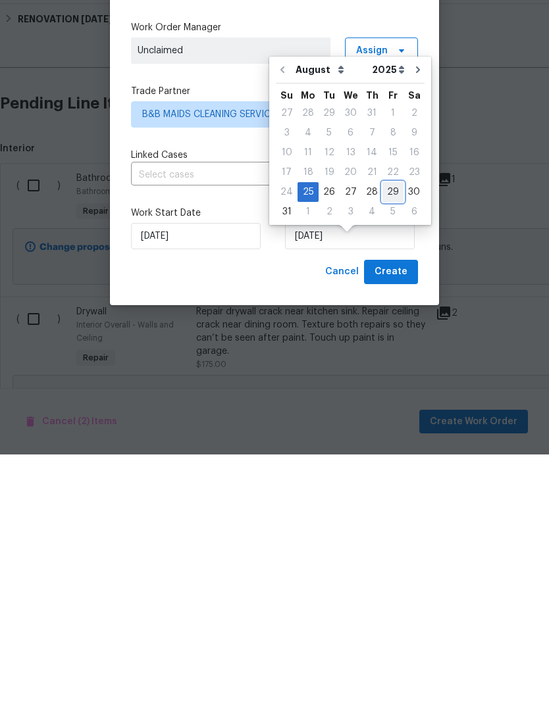
click at [389, 436] on div "29" at bounding box center [392, 445] width 21 height 18
type input "[DATE]"
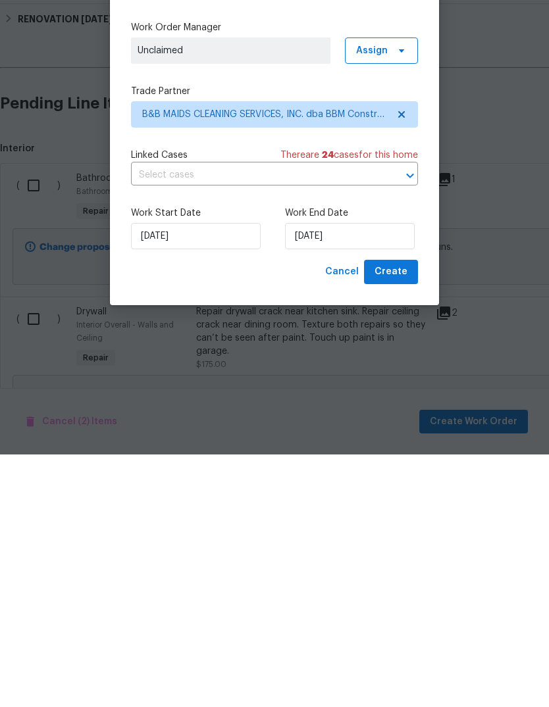
scroll to position [49, 0]
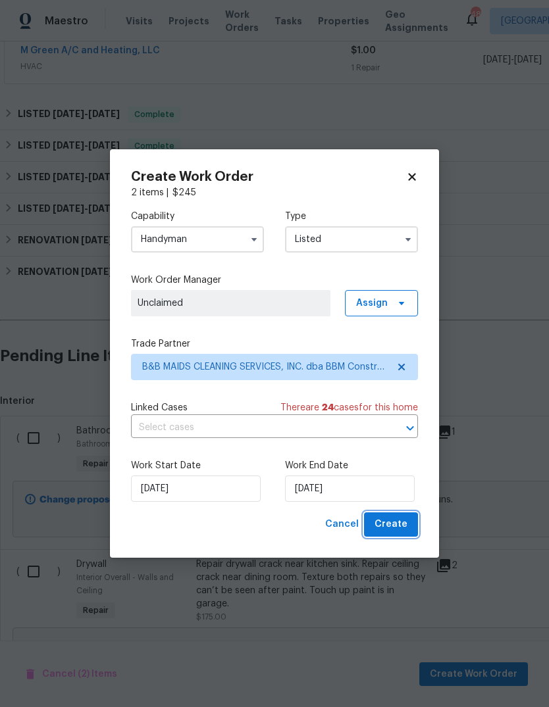
click at [397, 514] on button "Create" at bounding box center [391, 525] width 54 height 24
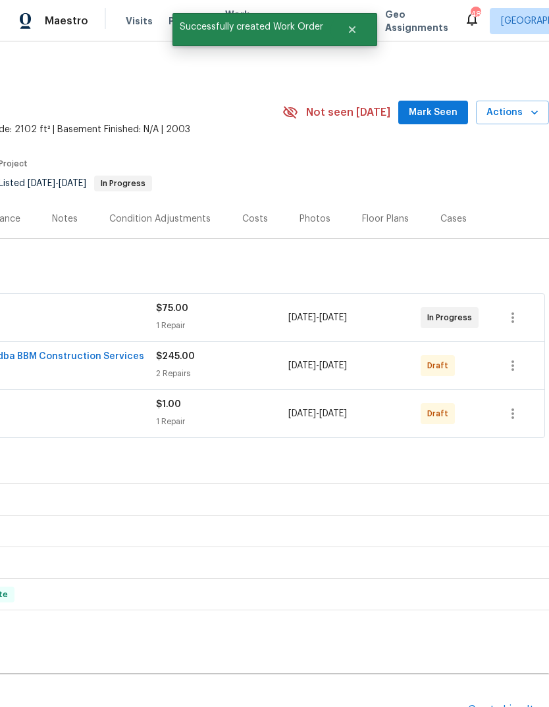
scroll to position [0, 195]
click at [521, 350] on button "button" at bounding box center [513, 366] width 32 height 32
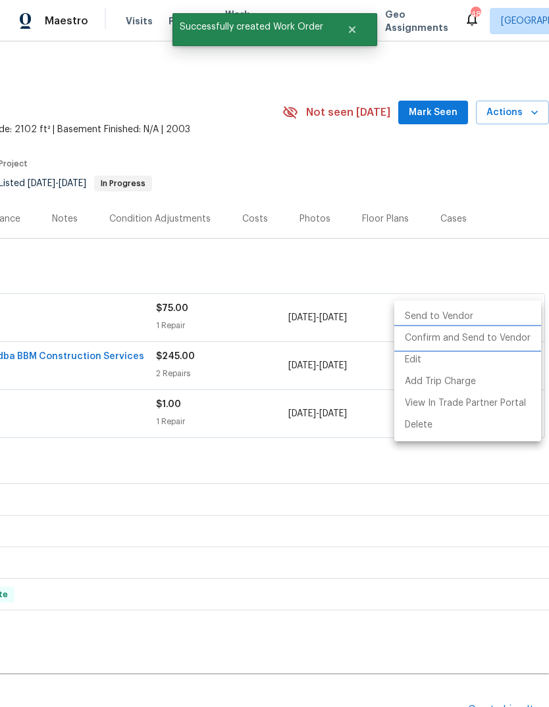
click at [497, 341] on li "Confirm and Send to Vendor" at bounding box center [467, 339] width 147 height 22
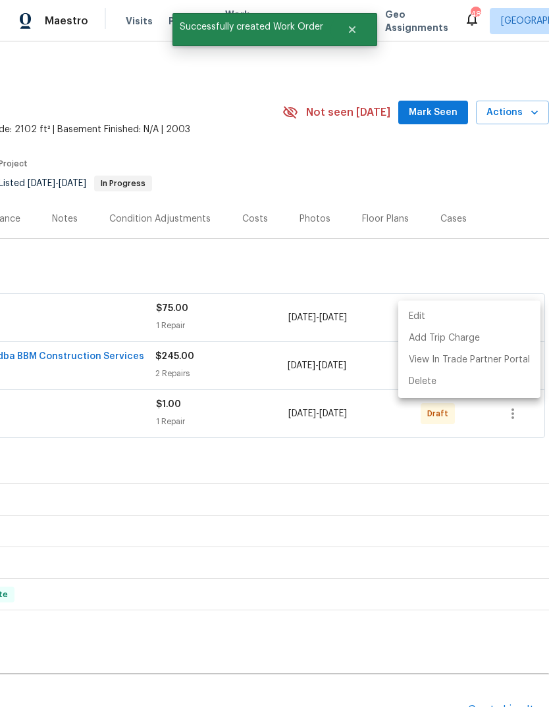
click at [498, 215] on div at bounding box center [274, 353] width 549 height 707
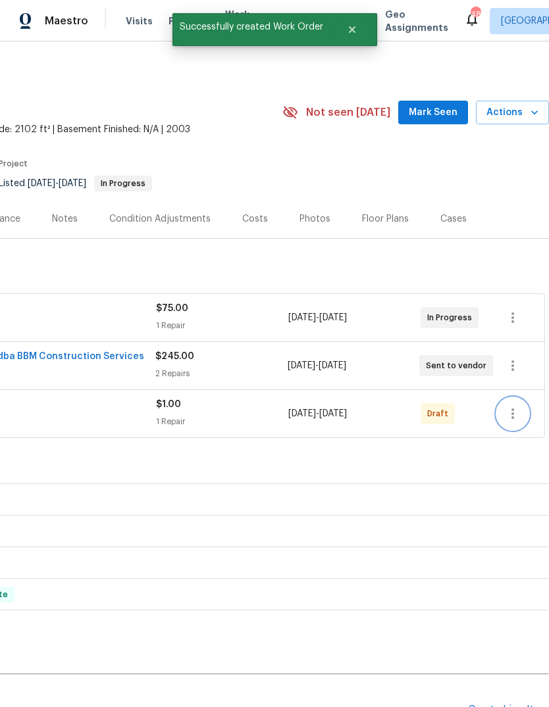
click at [523, 398] on button "button" at bounding box center [513, 414] width 32 height 32
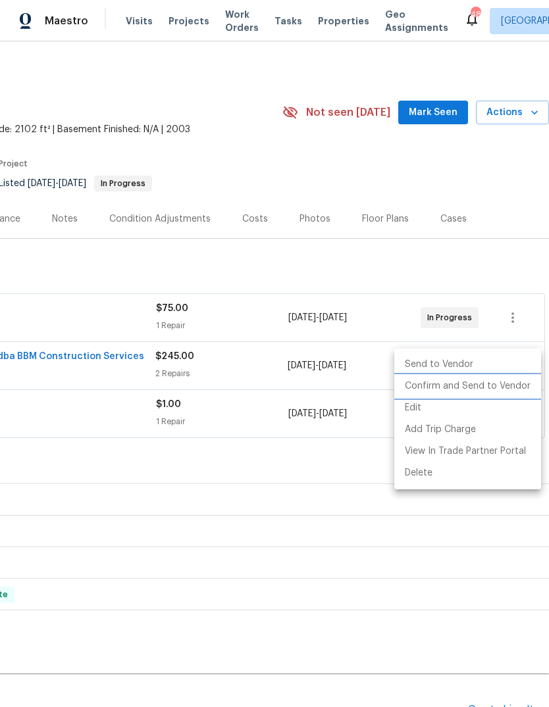
click at [505, 389] on li "Confirm and Send to Vendor" at bounding box center [467, 387] width 147 height 22
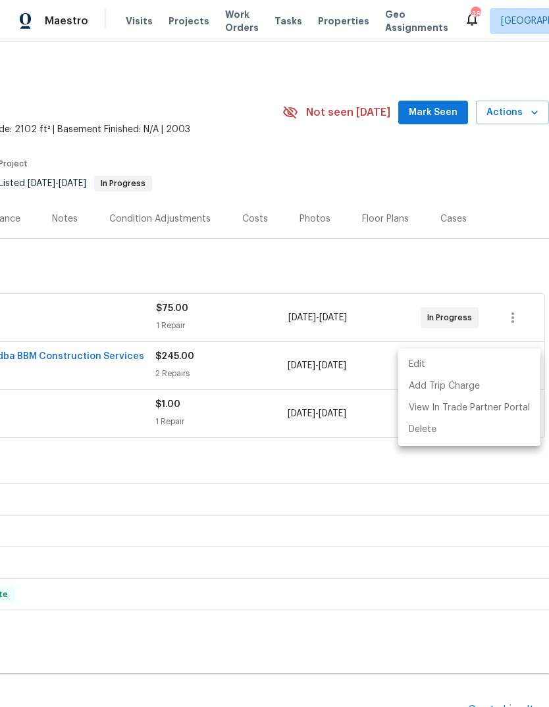
click at [286, 256] on div at bounding box center [274, 353] width 549 height 707
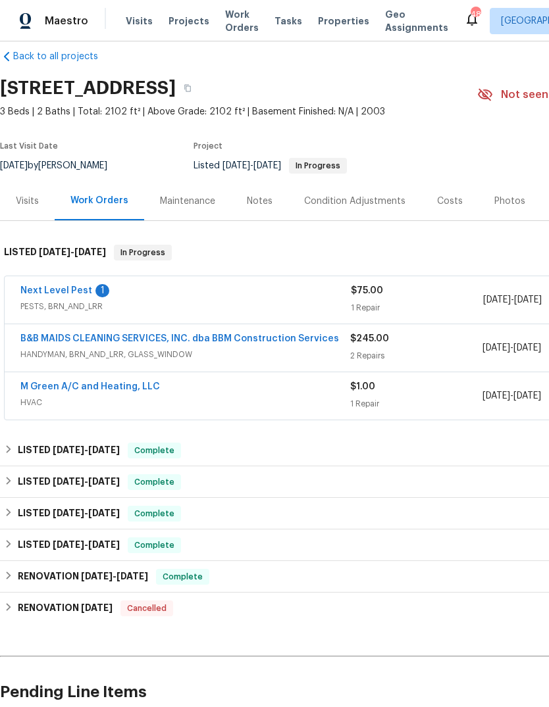
scroll to position [19, 0]
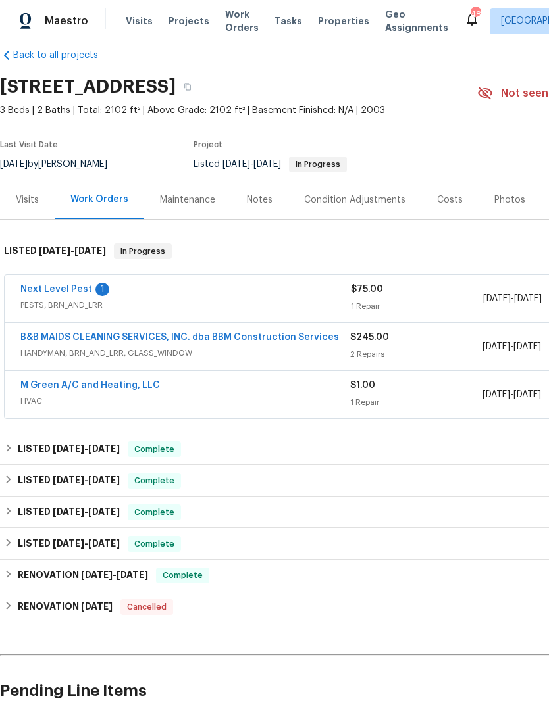
click at [155, 333] on link "B&B MAIDS CLEANING SERVICES, INC. dba BBM Construction Services" at bounding box center [179, 337] width 318 height 9
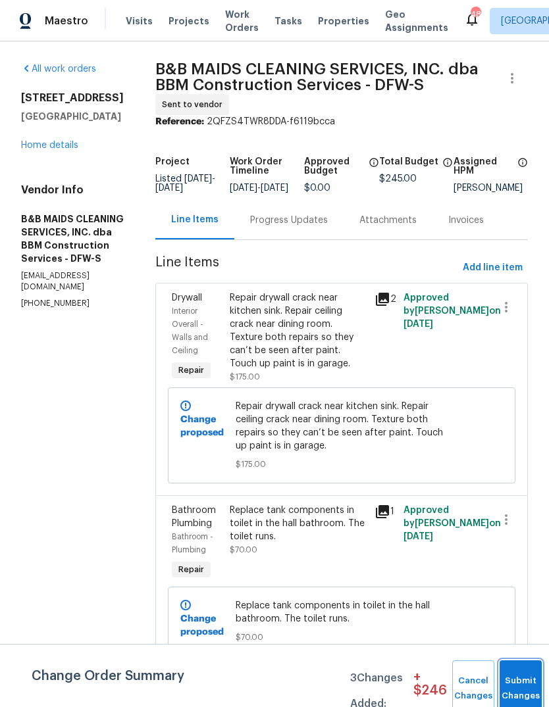
click at [517, 684] on button "Submit Changes" at bounding box center [520, 689] width 42 height 57
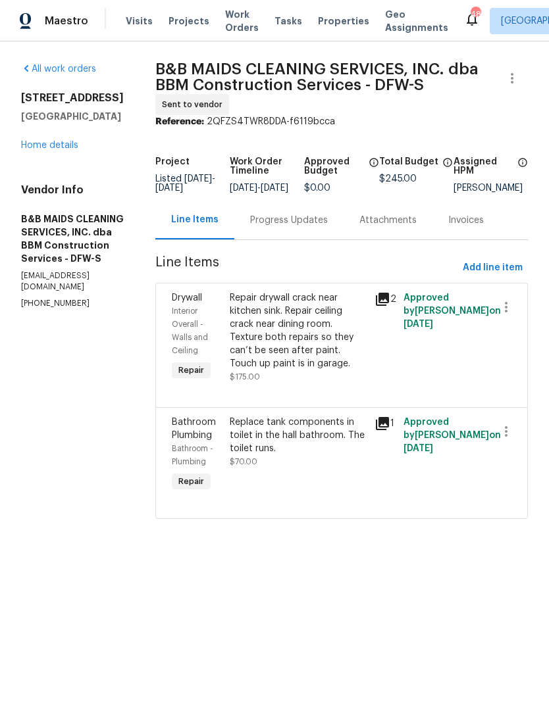
click at [63, 145] on link "Home details" at bounding box center [49, 145] width 57 height 9
